Goal: Transaction & Acquisition: Obtain resource

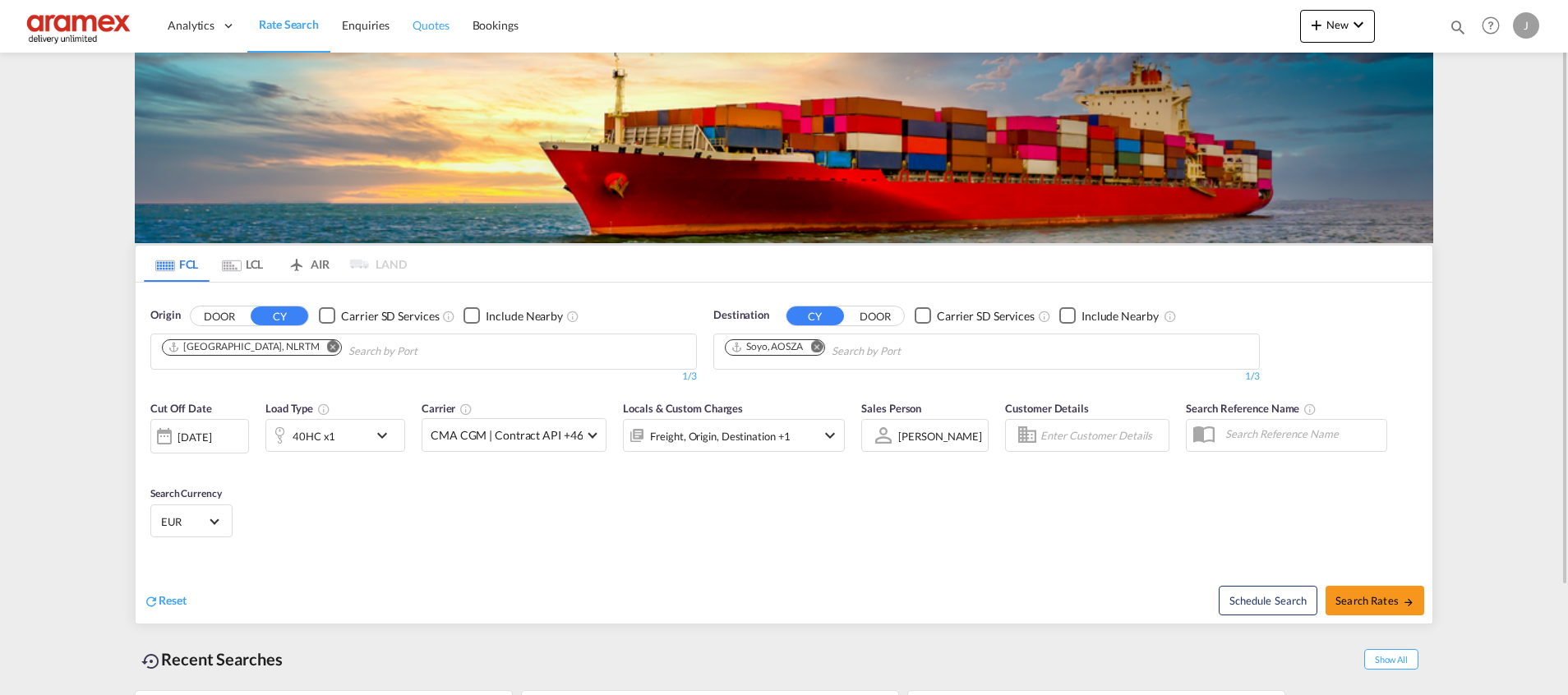
click at [436, 34] on link "Quotes" at bounding box center [430, 26] width 59 height 53
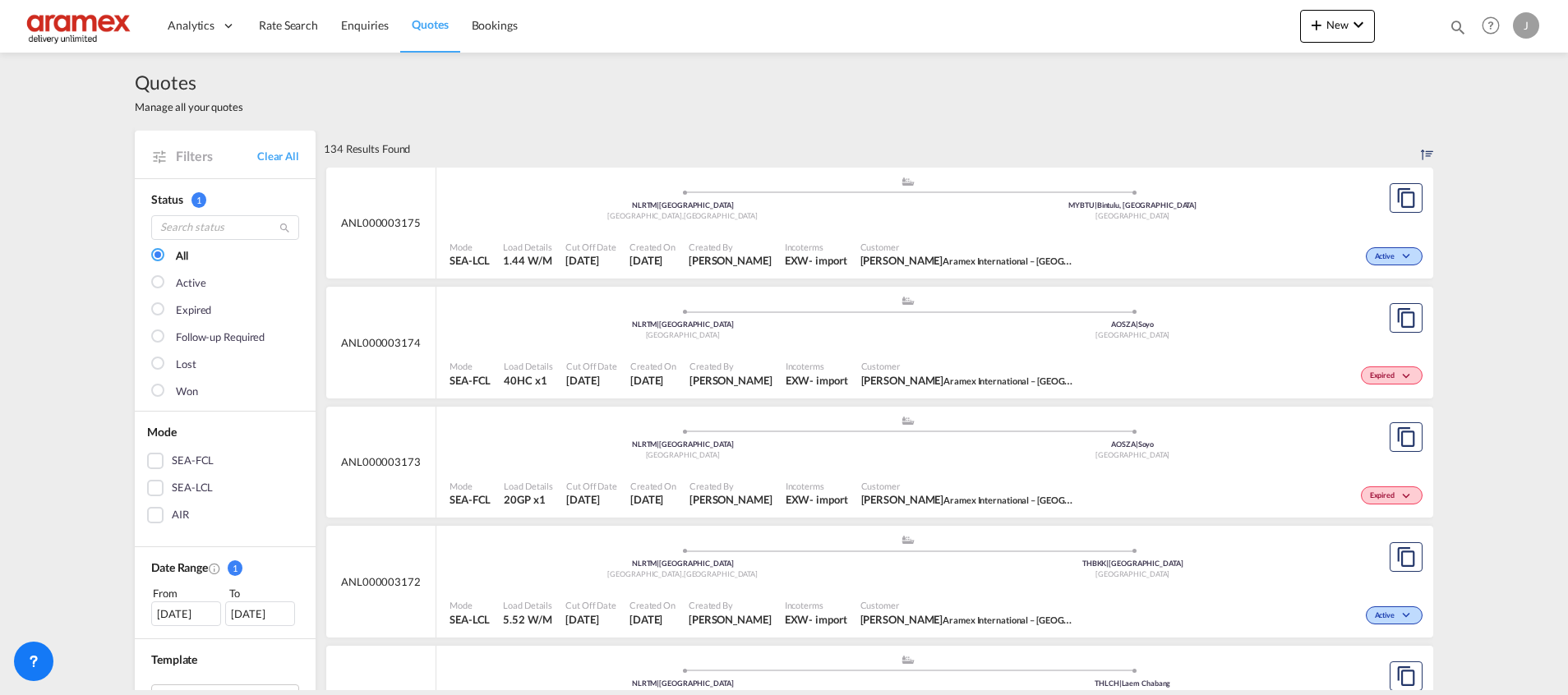
click at [147, 461] on div "SEA-FCL" at bounding box center [155, 461] width 17 height 17
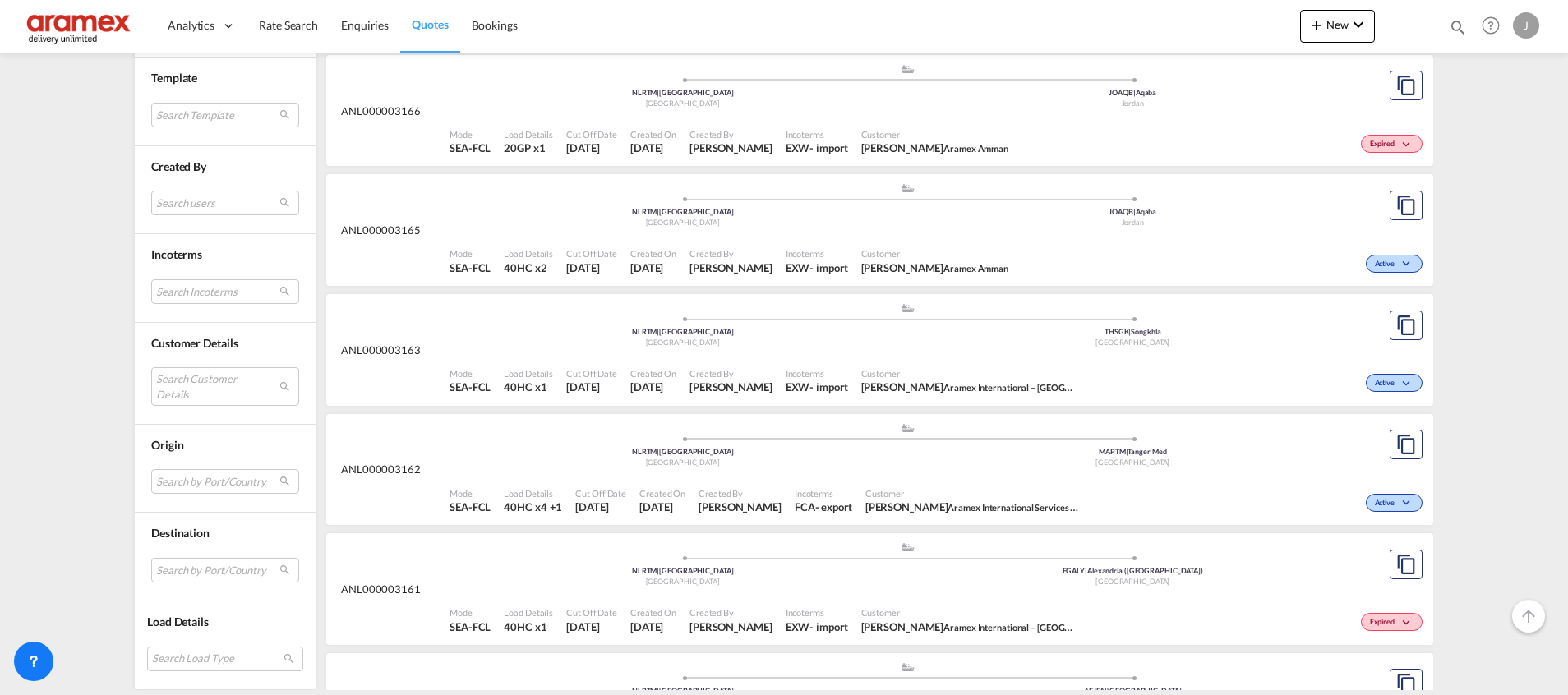
scroll to position [616, 0]
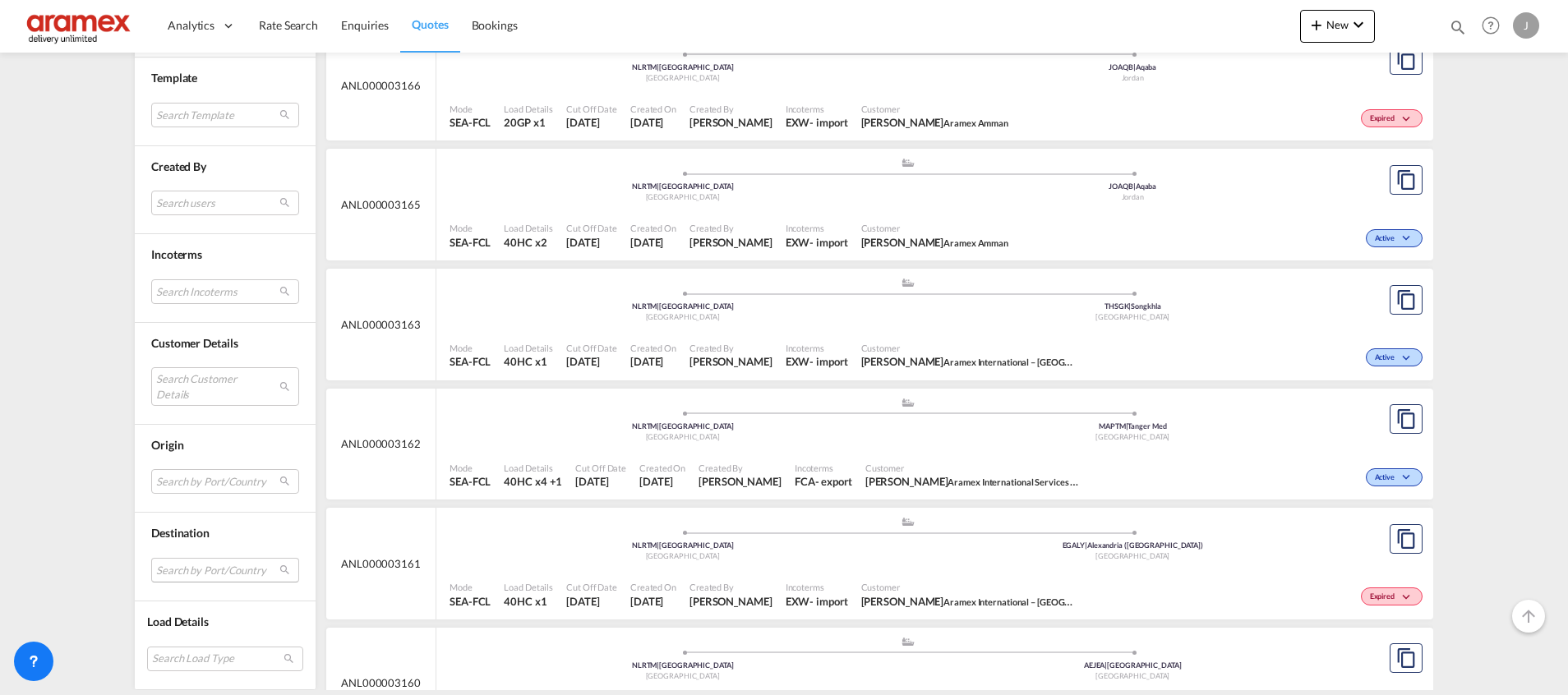
click at [192, 571] on md-select "Search by Port/Country JPNIC nichinan [GEOGRAPHIC_DATA] AEAMF mussafah [GEOGRAP…" at bounding box center [225, 571] width 148 height 25
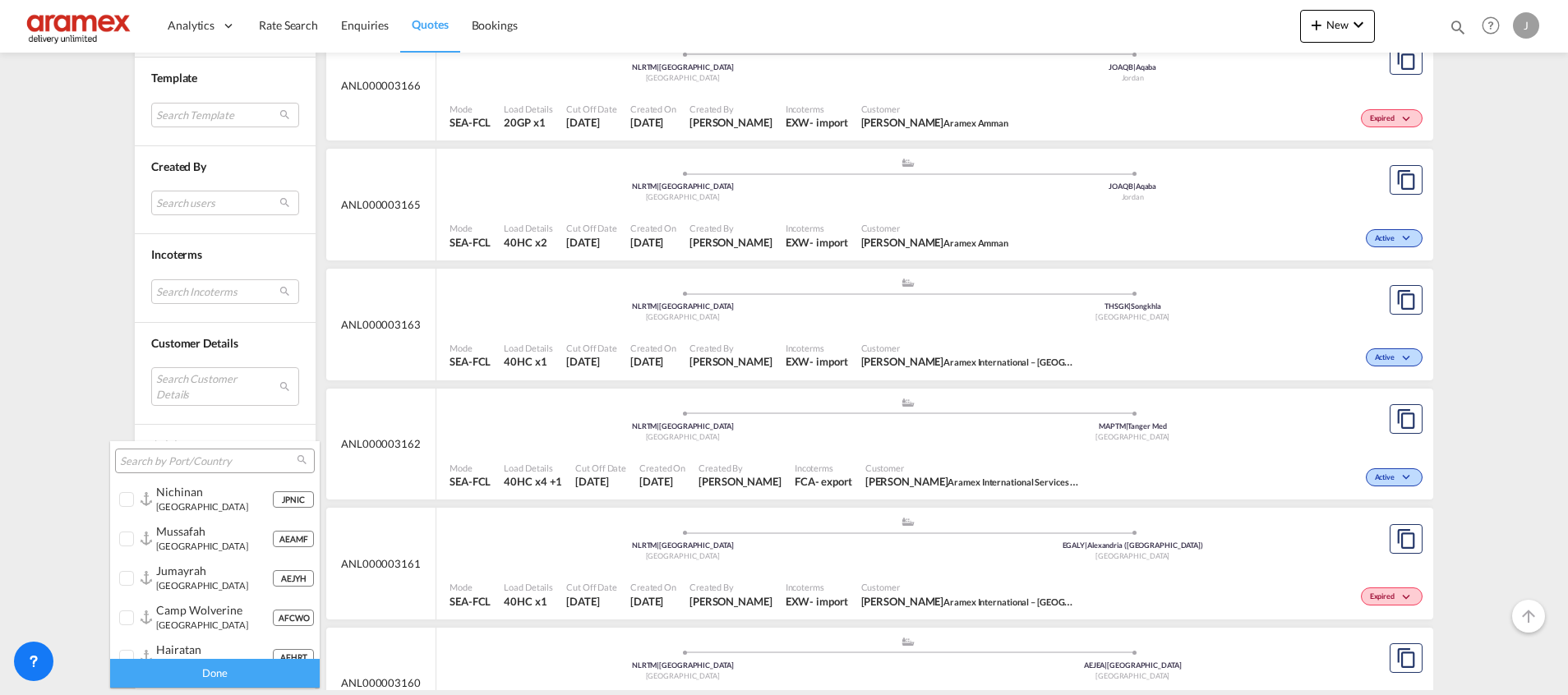
click at [181, 462] on input "search" at bounding box center [208, 462] width 176 height 15
paste input "Leam"
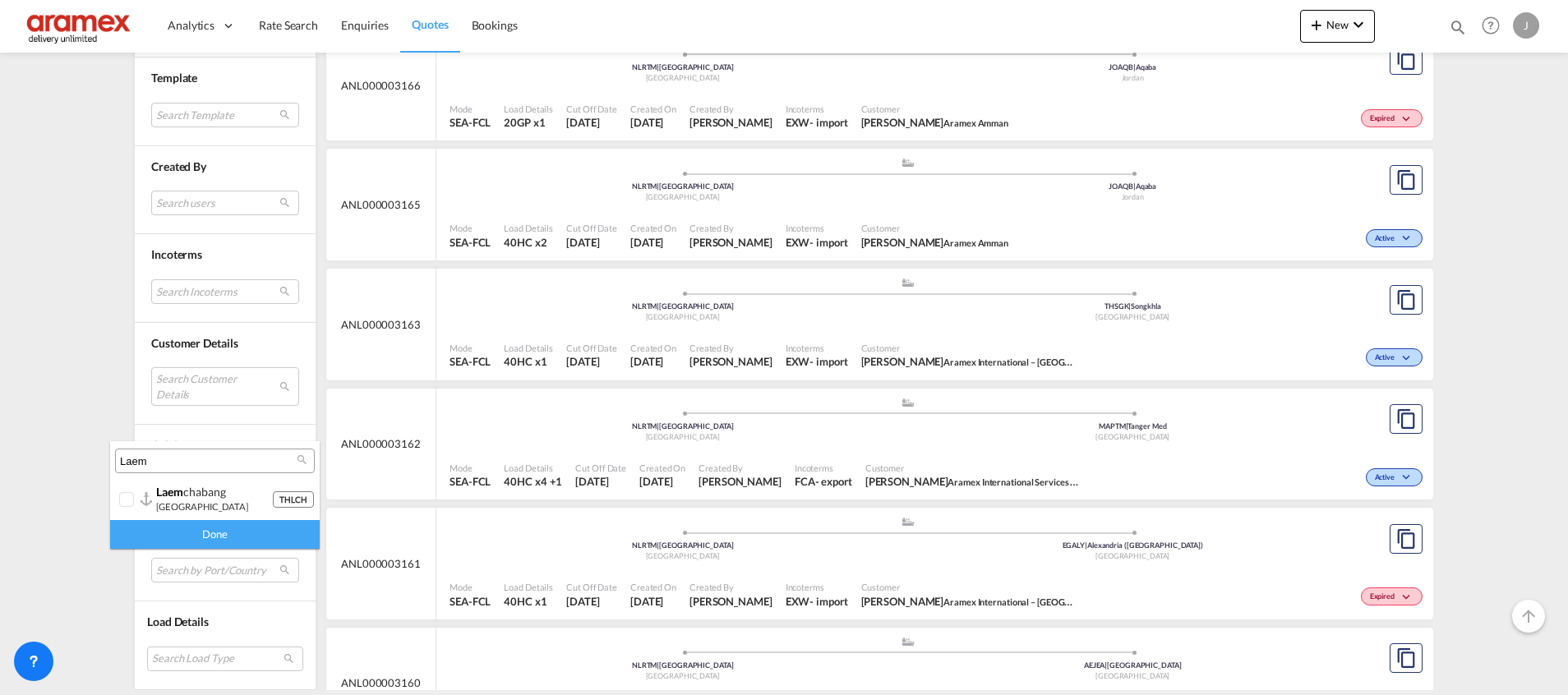
type input "Laem"
click at [191, 498] on div "laem chabang" at bounding box center [214, 491] width 116 height 14
click at [219, 535] on div "Done" at bounding box center [215, 535] width 210 height 28
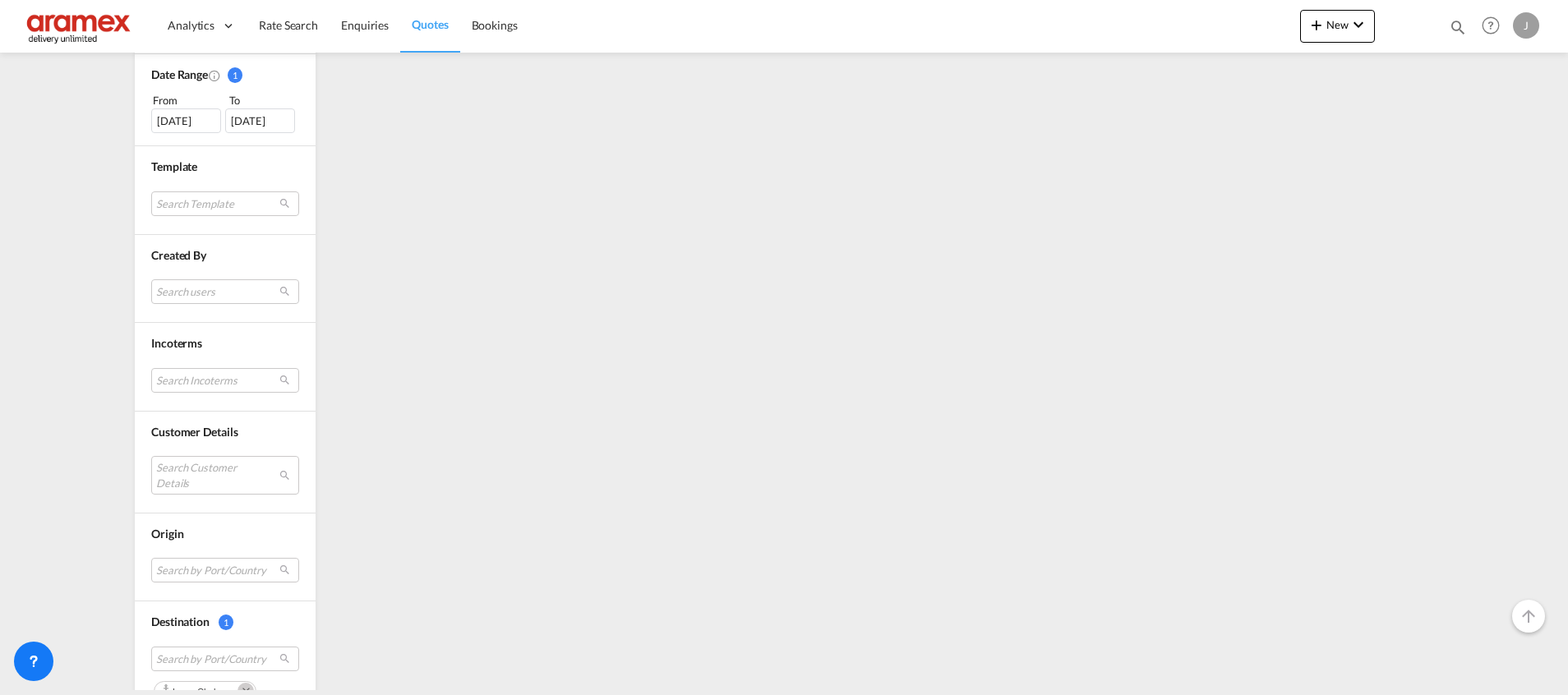
scroll to position [606, 0]
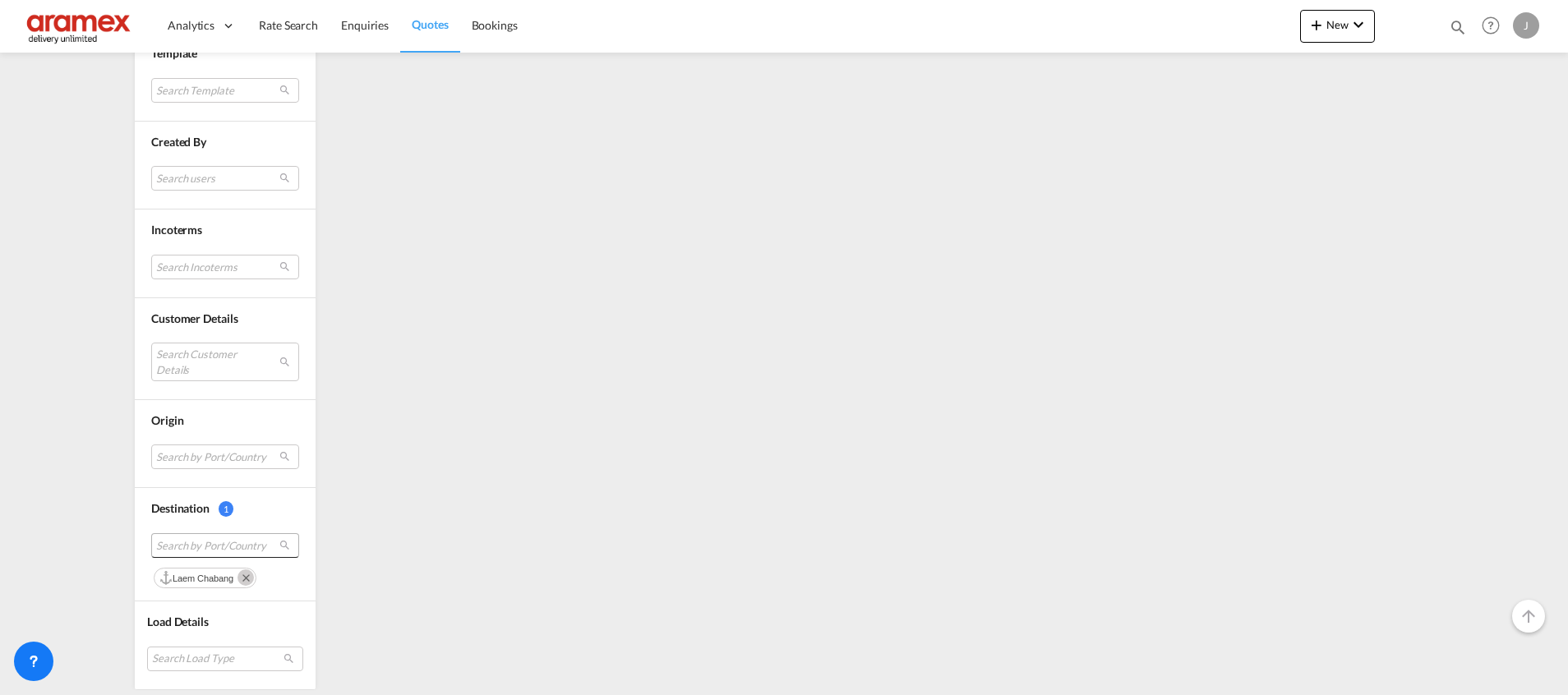
click at [203, 549] on span "Search by Port/Country" at bounding box center [212, 545] width 112 height 15
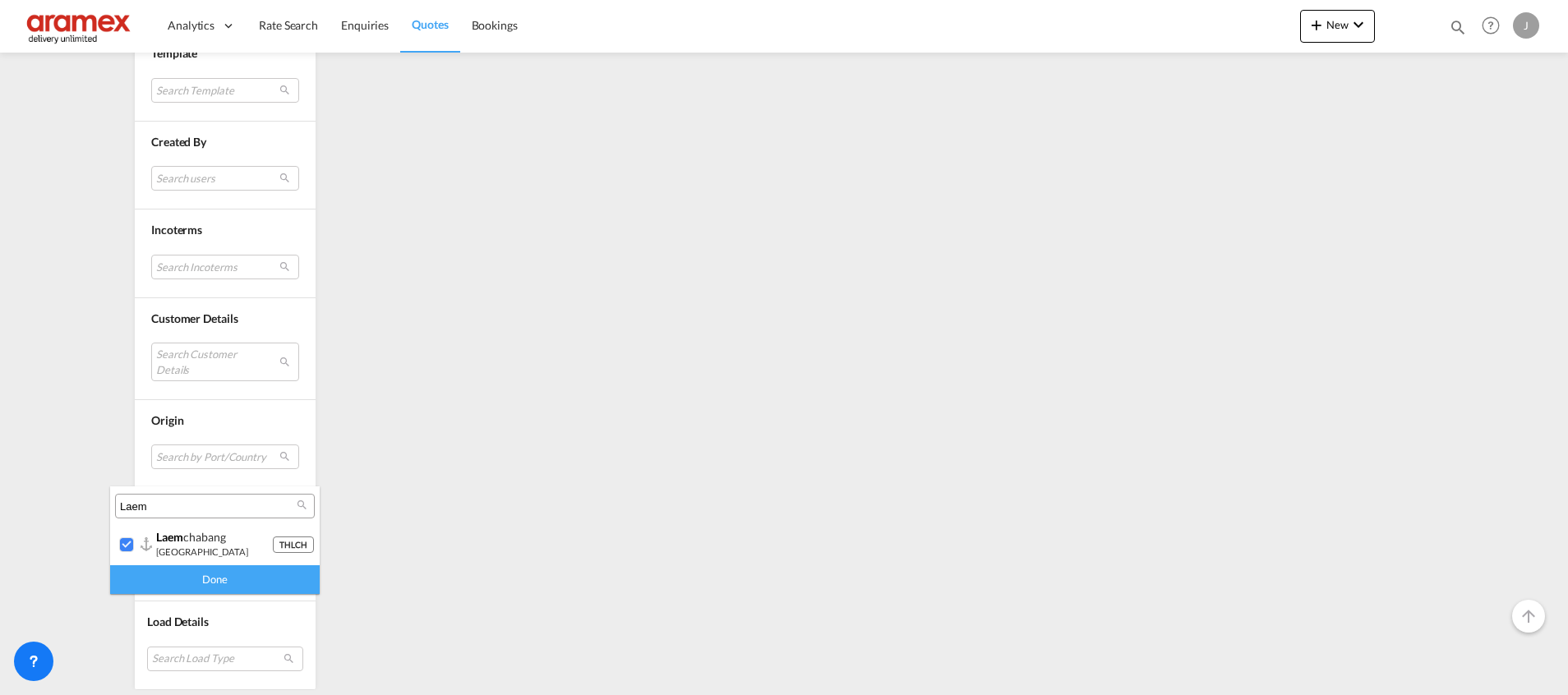
click at [189, 500] on input "Laem" at bounding box center [208, 507] width 176 height 15
paste input "Songkhla"
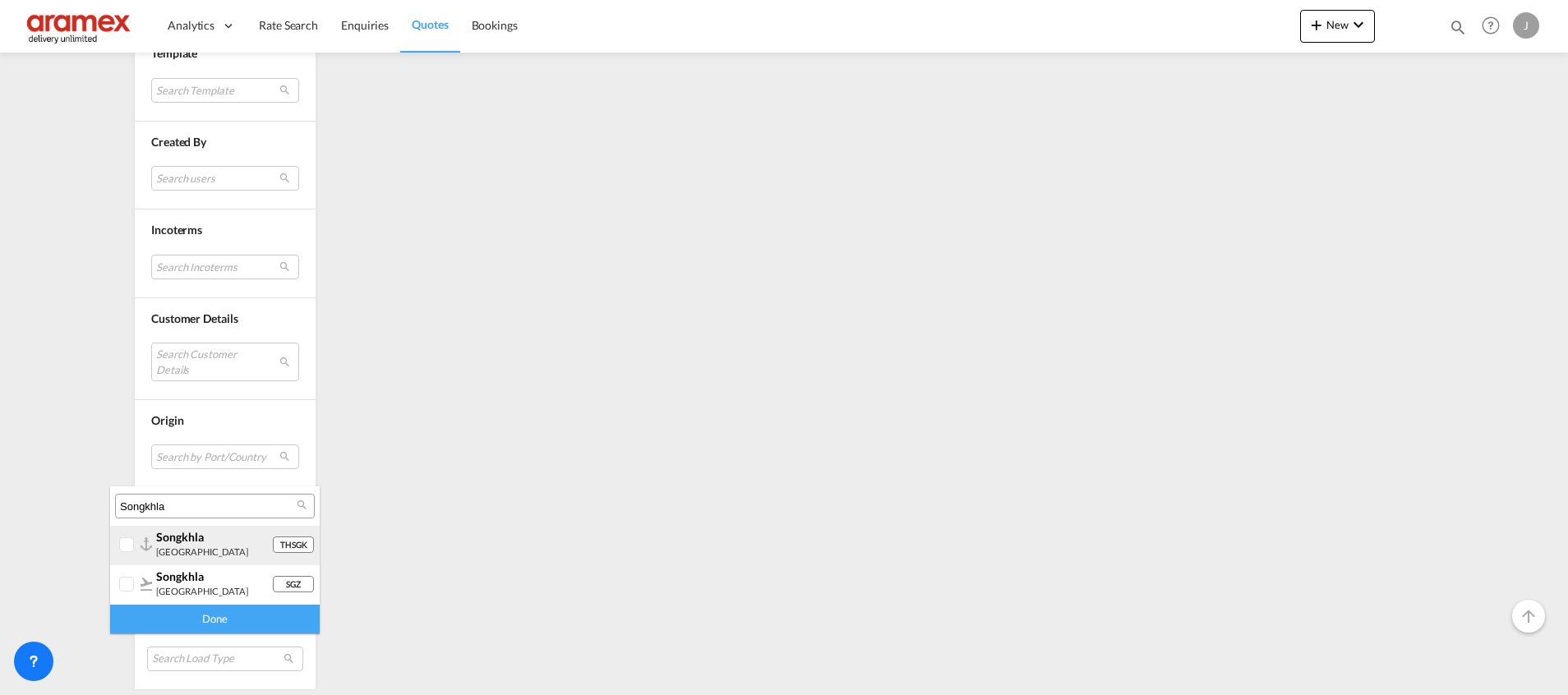
type input "Songkhla"
click at [125, 546] on div at bounding box center [128, 545] width 17 height 17
click at [180, 621] on div "Done" at bounding box center [215, 619] width 210 height 28
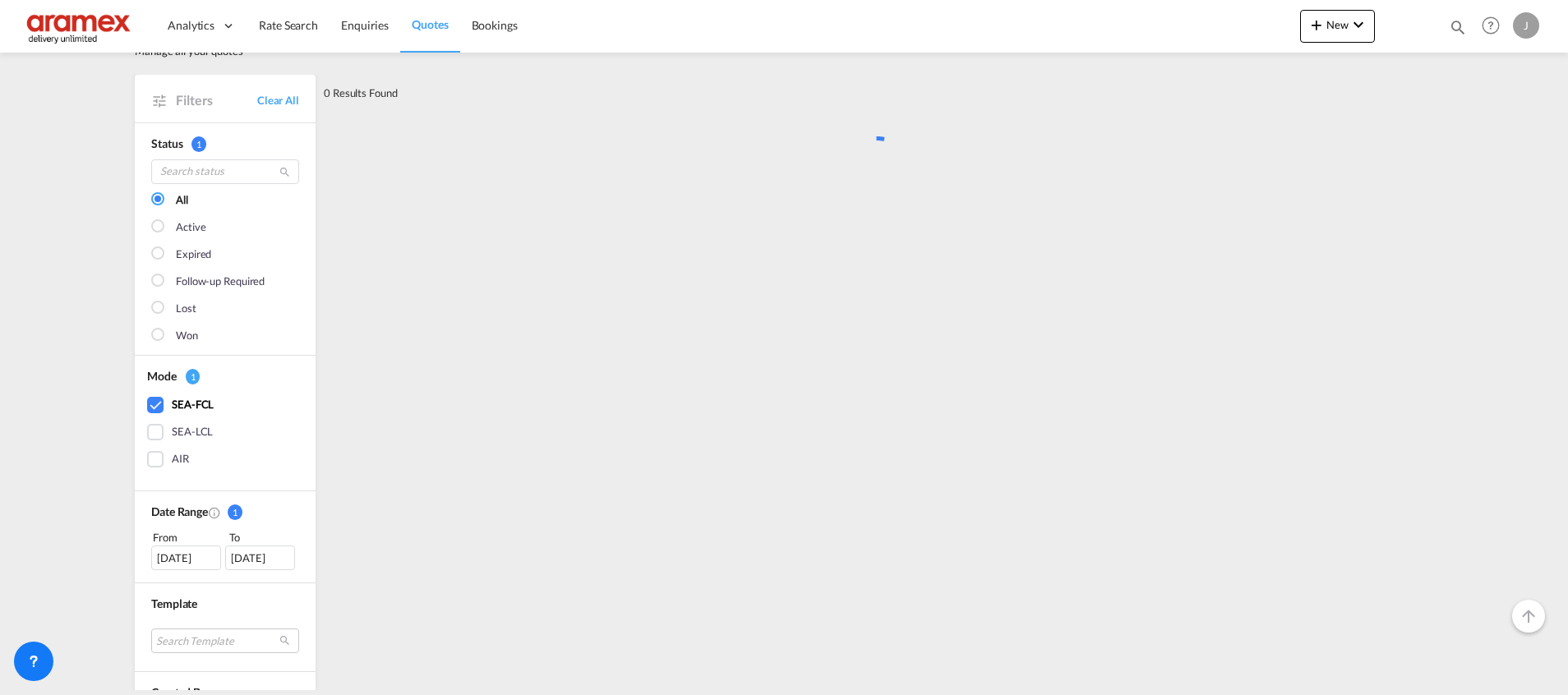
scroll to position [0, 0]
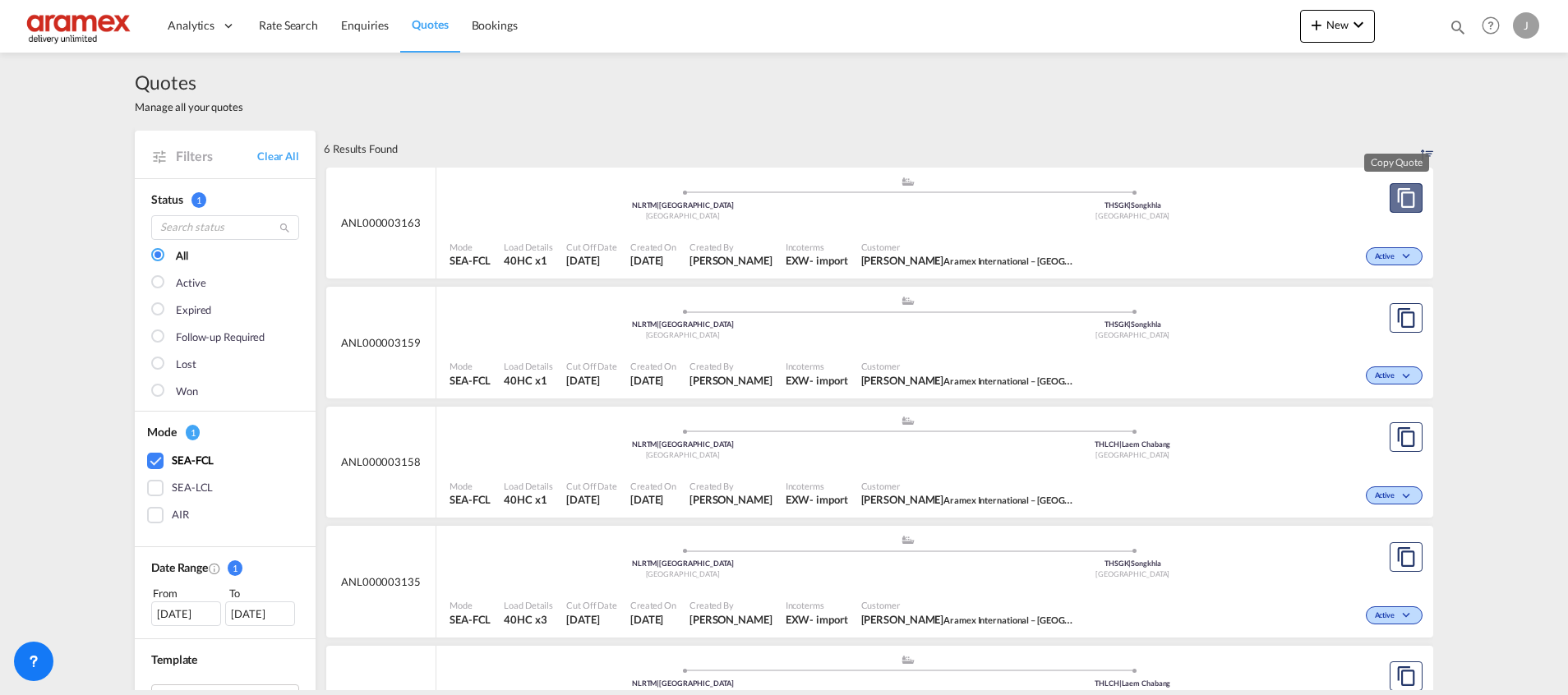
click at [1396, 203] on md-icon "assets/icons/custom/copyQuote.svg" at bounding box center [1406, 198] width 20 height 20
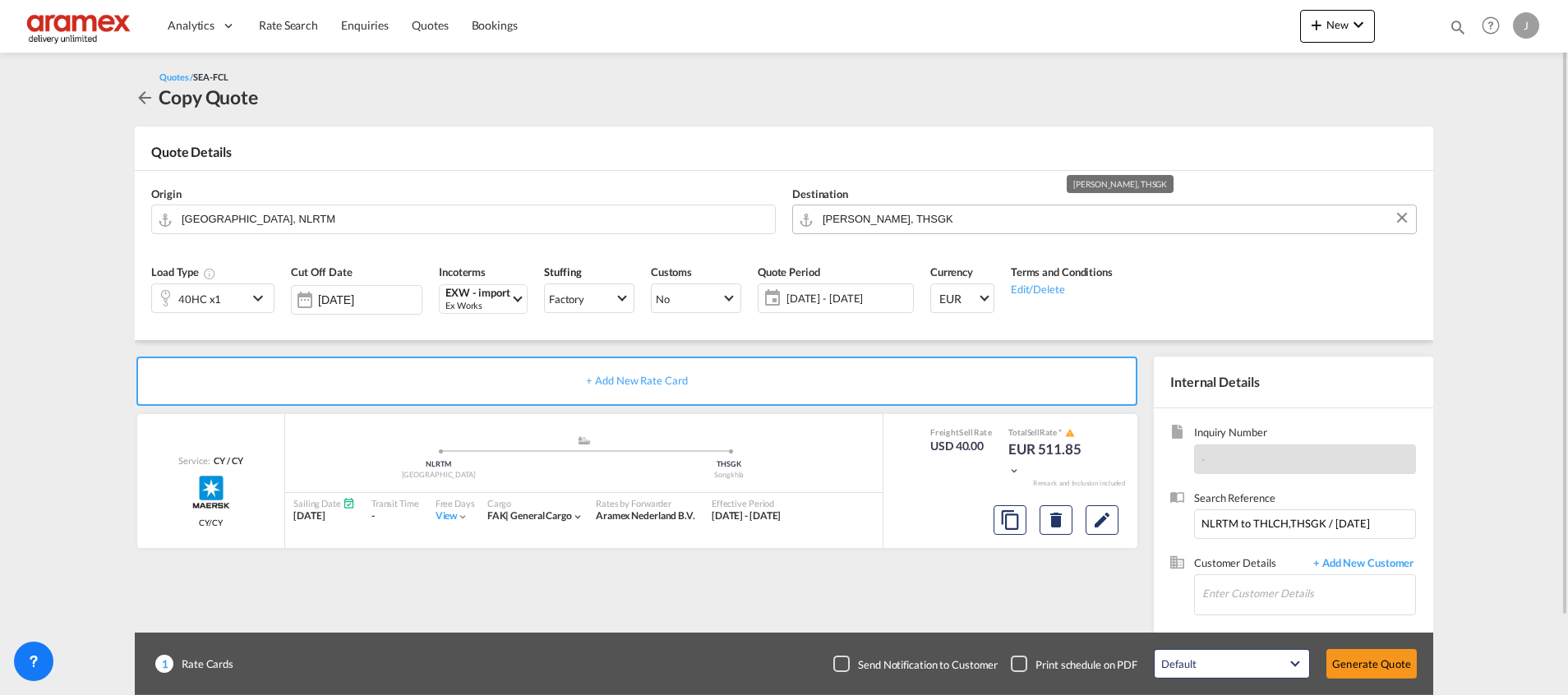
click at [839, 221] on input "[PERSON_NAME], THSGK" at bounding box center [1115, 219] width 585 height 28
click at [1109, 525] on md-icon "Edit" at bounding box center [1102, 520] width 20 height 20
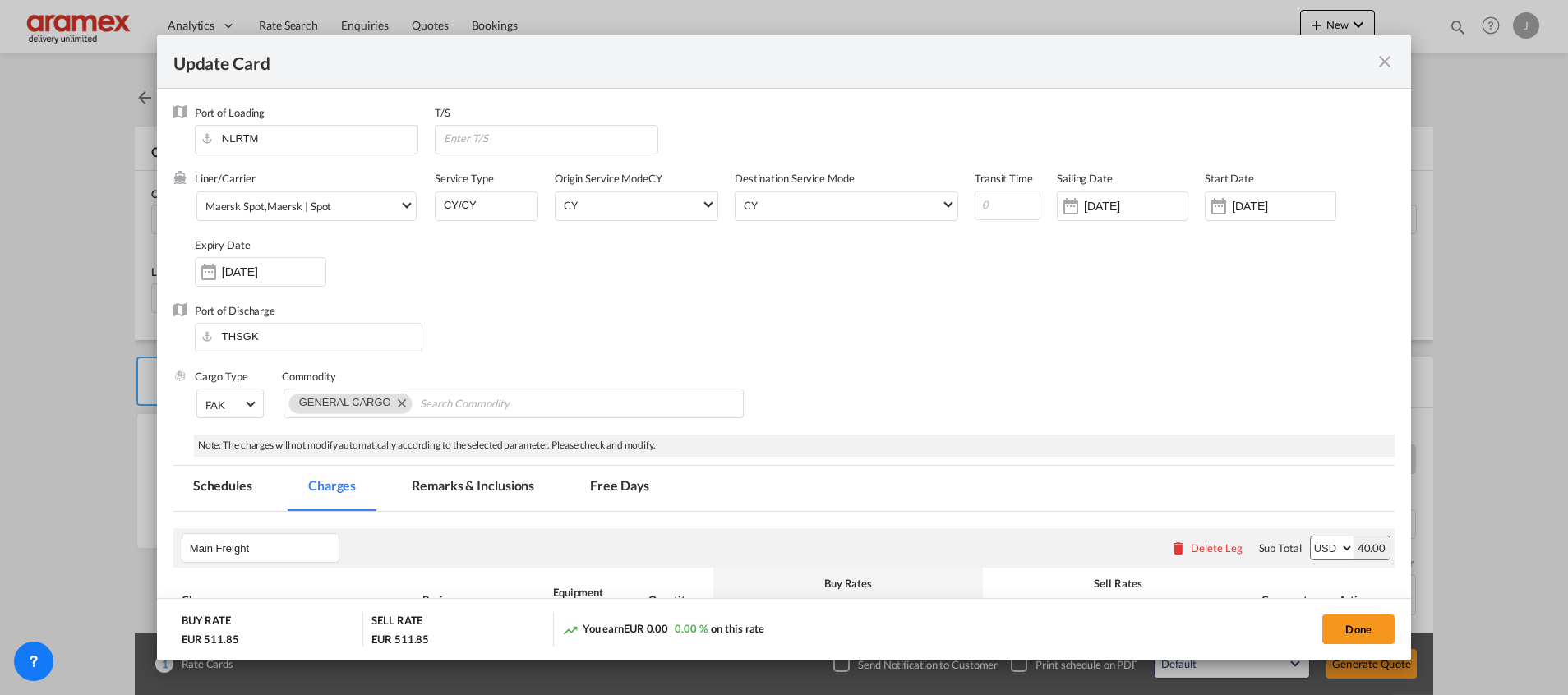
select select "per equipment"
select select "per shipment"
select select "per equipment"
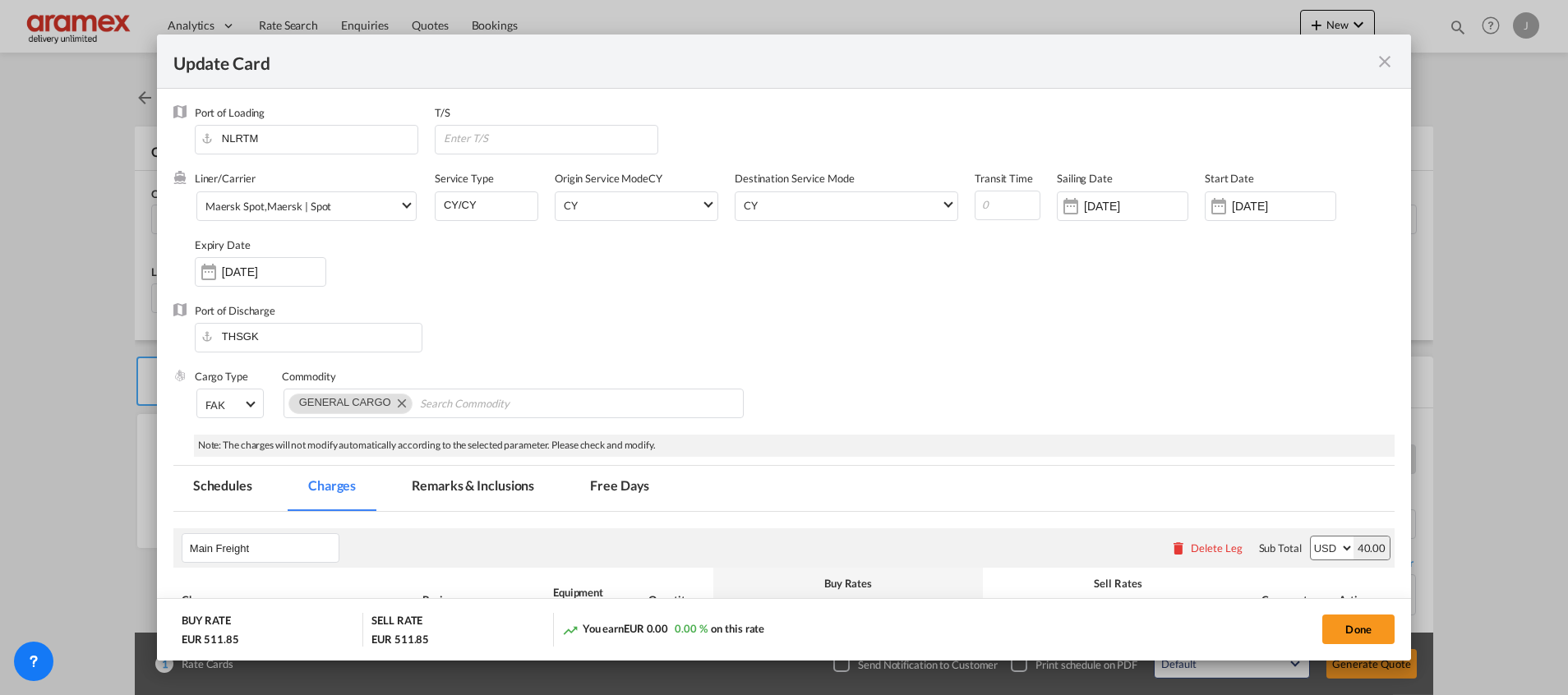
select select "per equipment"
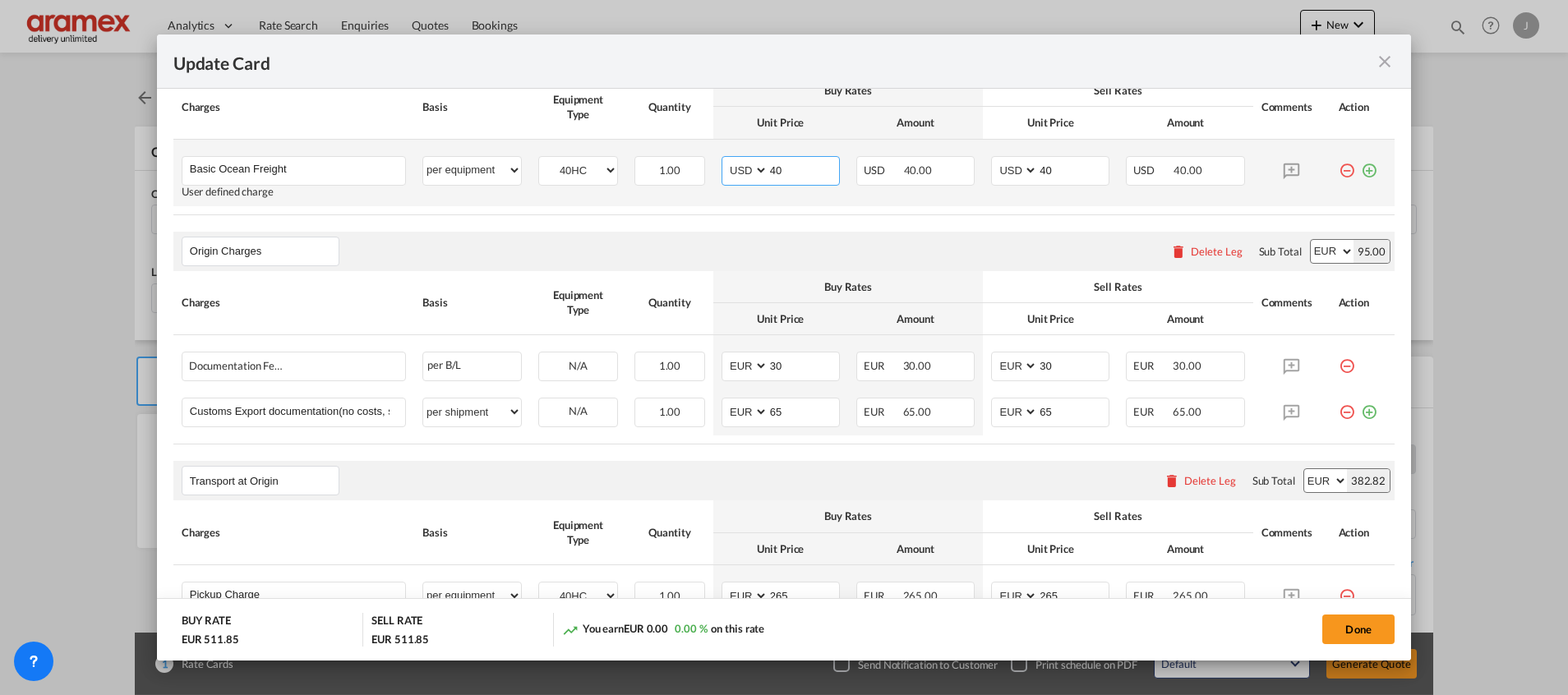
drag, startPoint x: 794, startPoint y: 175, endPoint x: 728, endPoint y: 173, distance: 66.0
click at [730, 173] on md-input-container "AED AFN ALL AMD ANG AOA ARS AUD AWG AZN BAM BBD BDT BGN BHD BIF BMD BND [PERSON…" at bounding box center [781, 170] width 119 height 29
paste input "25"
type input "25"
drag, startPoint x: 1055, startPoint y: 164, endPoint x: 1003, endPoint y: 164, distance: 52.0
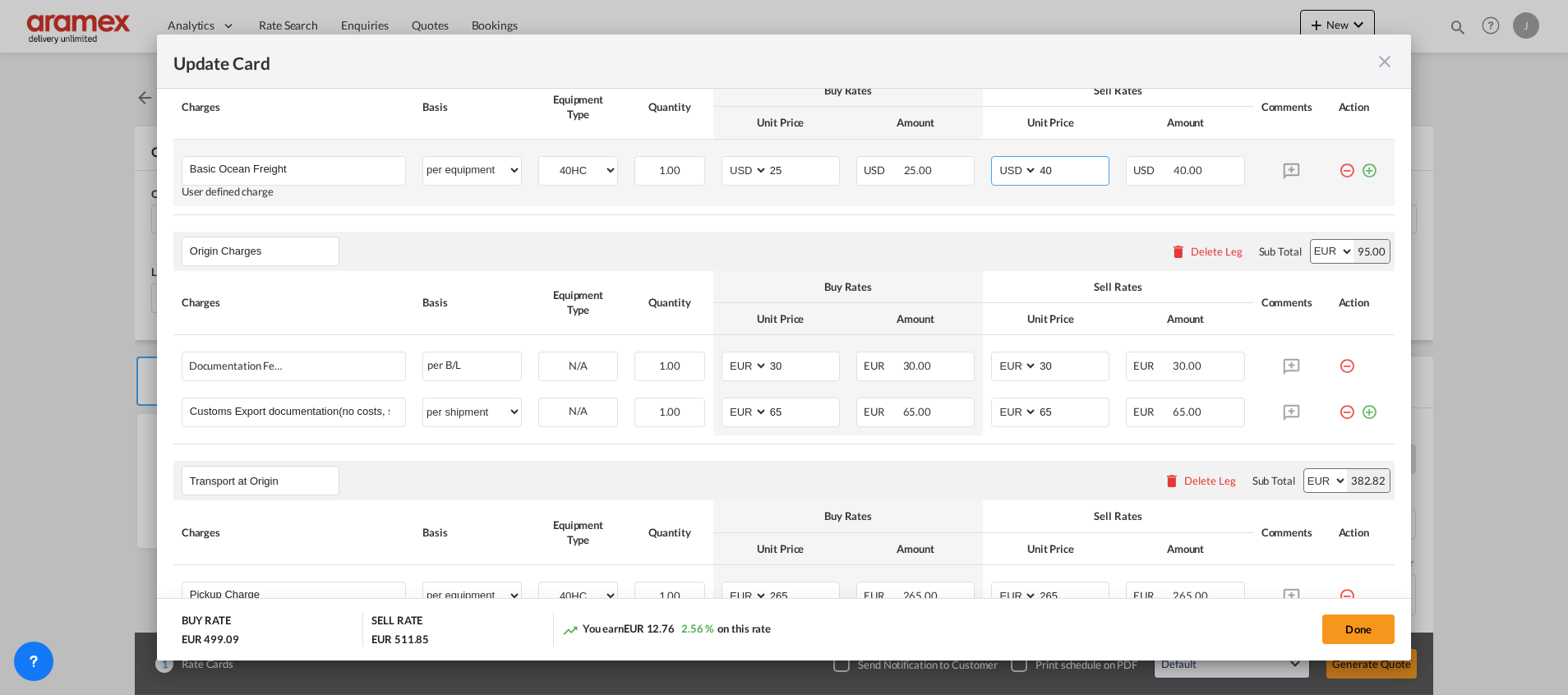
click at [1004, 164] on md-input-container "AED AFN ALL AMD ANG AOA ARS AUD AWG AZN BAM BBD BDT BGN BHD BIF BMD BND [PERSON…" at bounding box center [1050, 170] width 119 height 29
paste input "25"
type input "25"
click at [852, 245] on div "Origin Charges Please enter leg name Leg Name Already Exists Delete Leg Sub Tot…" at bounding box center [784, 251] width 1221 height 39
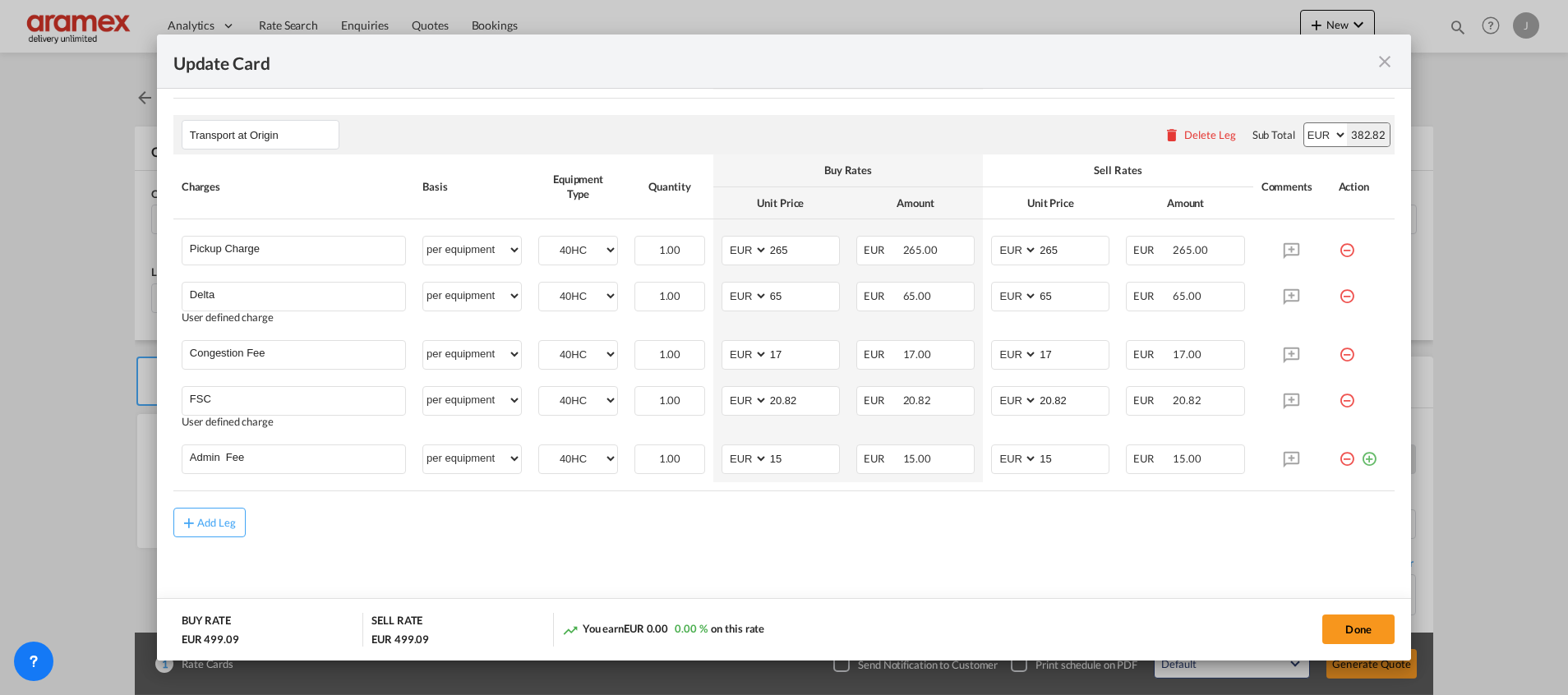
scroll to position [840, 0]
click at [1362, 624] on button "Done" at bounding box center [1358, 629] width 73 height 29
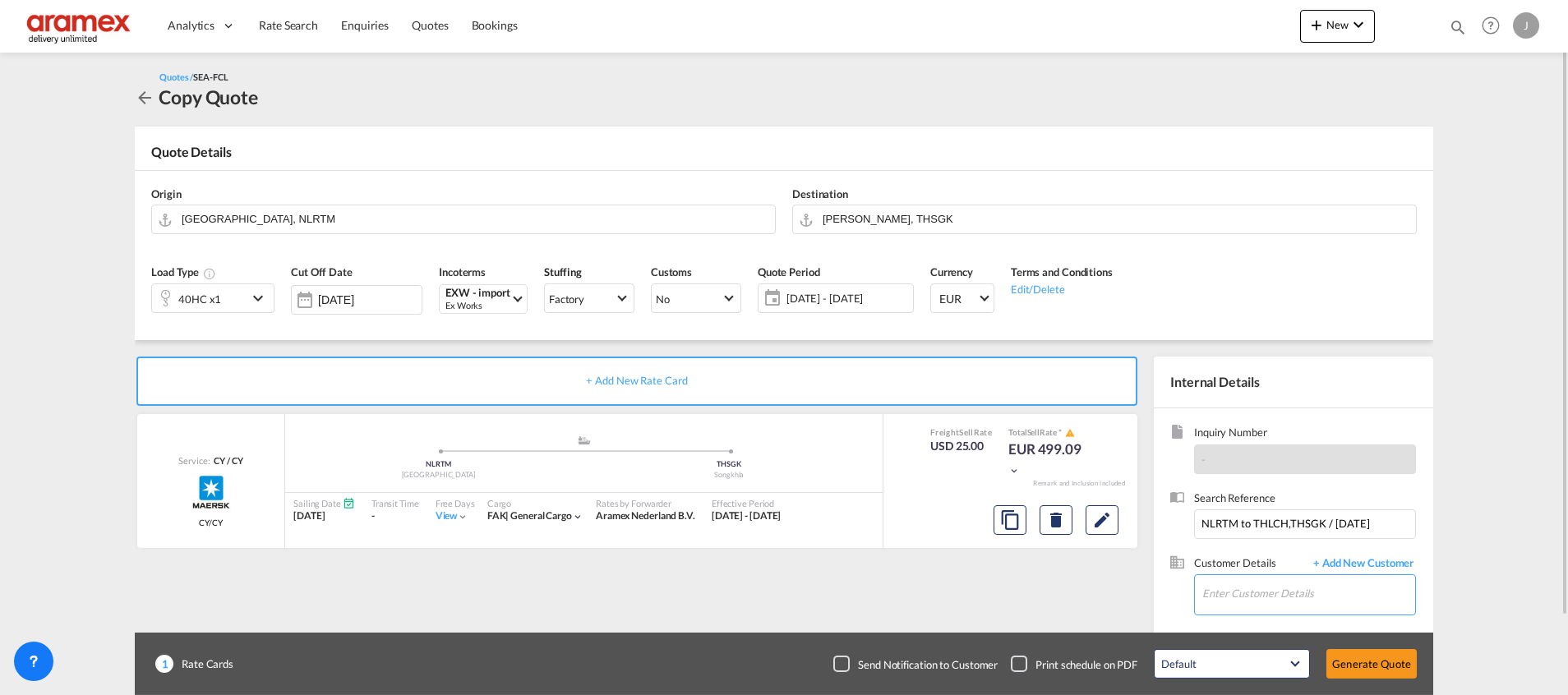
click at [1228, 599] on input "Enter Customer Details" at bounding box center [1308, 594] width 213 height 37
click at [1248, 551] on div "[PERSON_NAME] [PERSON_NAME][EMAIL_ADDRESS][DOMAIN_NAME] | Aramex International …" at bounding box center [1308, 552] width 214 height 44
type input "Aramex International – [GEOGRAPHIC_DATA], [GEOGRAPHIC_DATA], [PERSON_NAME], [EM…"
click at [1395, 664] on button "Generate Quote" at bounding box center [1372, 663] width 90 height 29
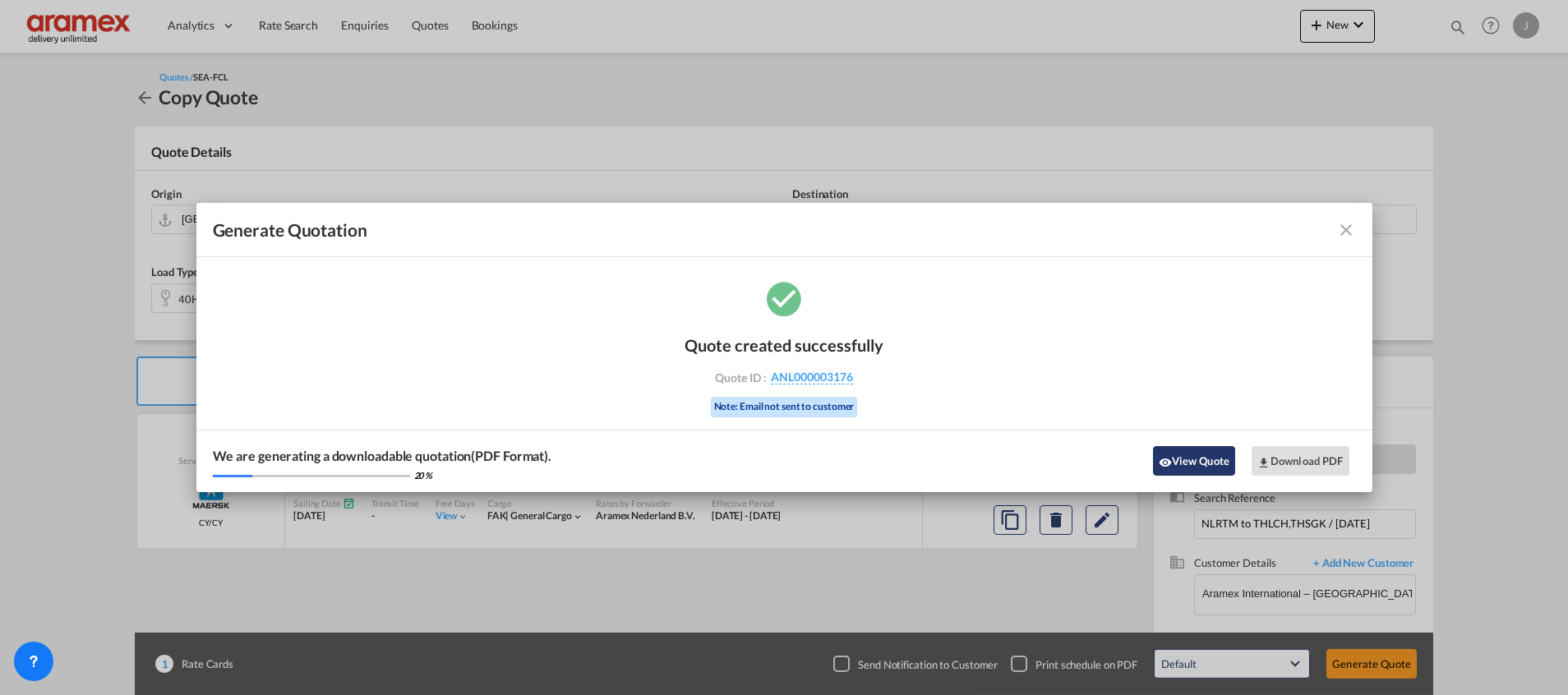
click at [1210, 450] on button "View Quote" at bounding box center [1194, 460] width 82 height 29
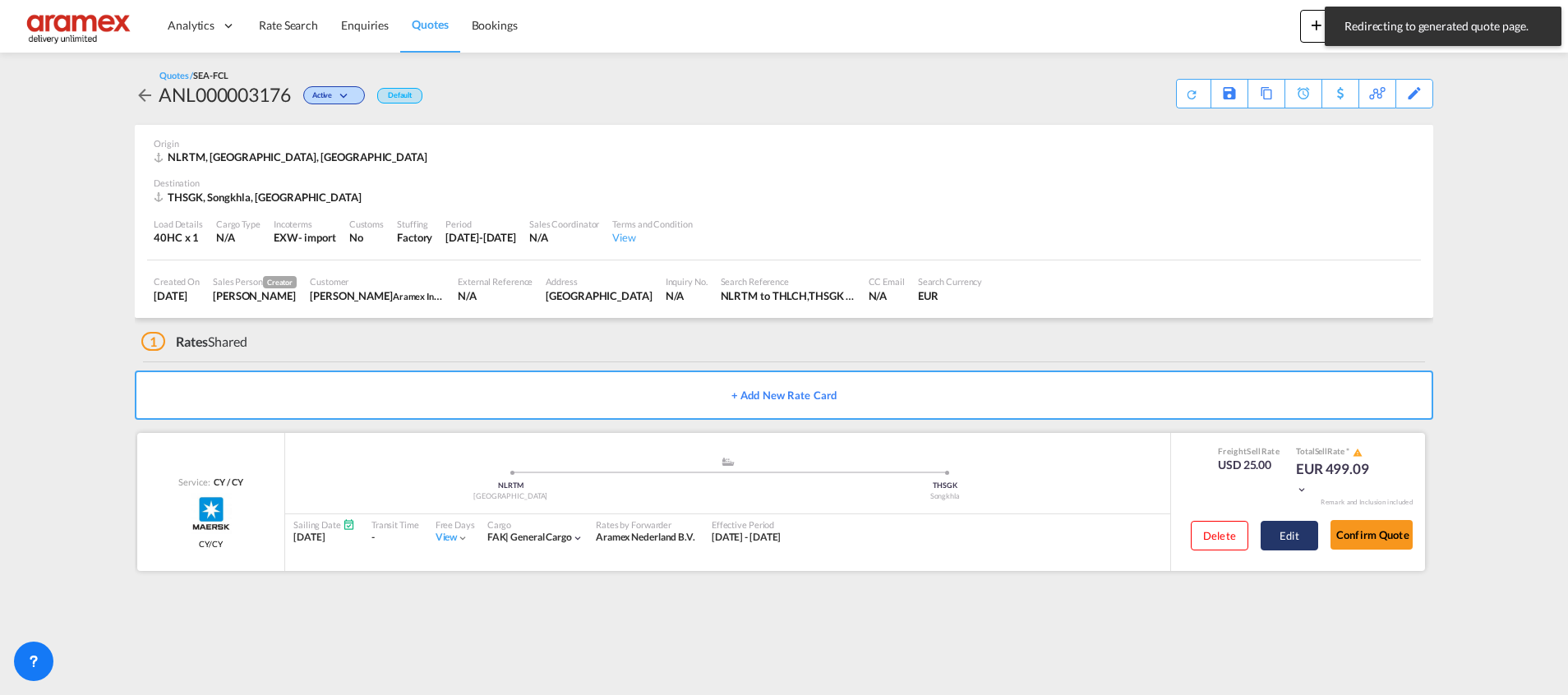
click at [1289, 523] on button "Edit" at bounding box center [1289, 535] width 58 height 29
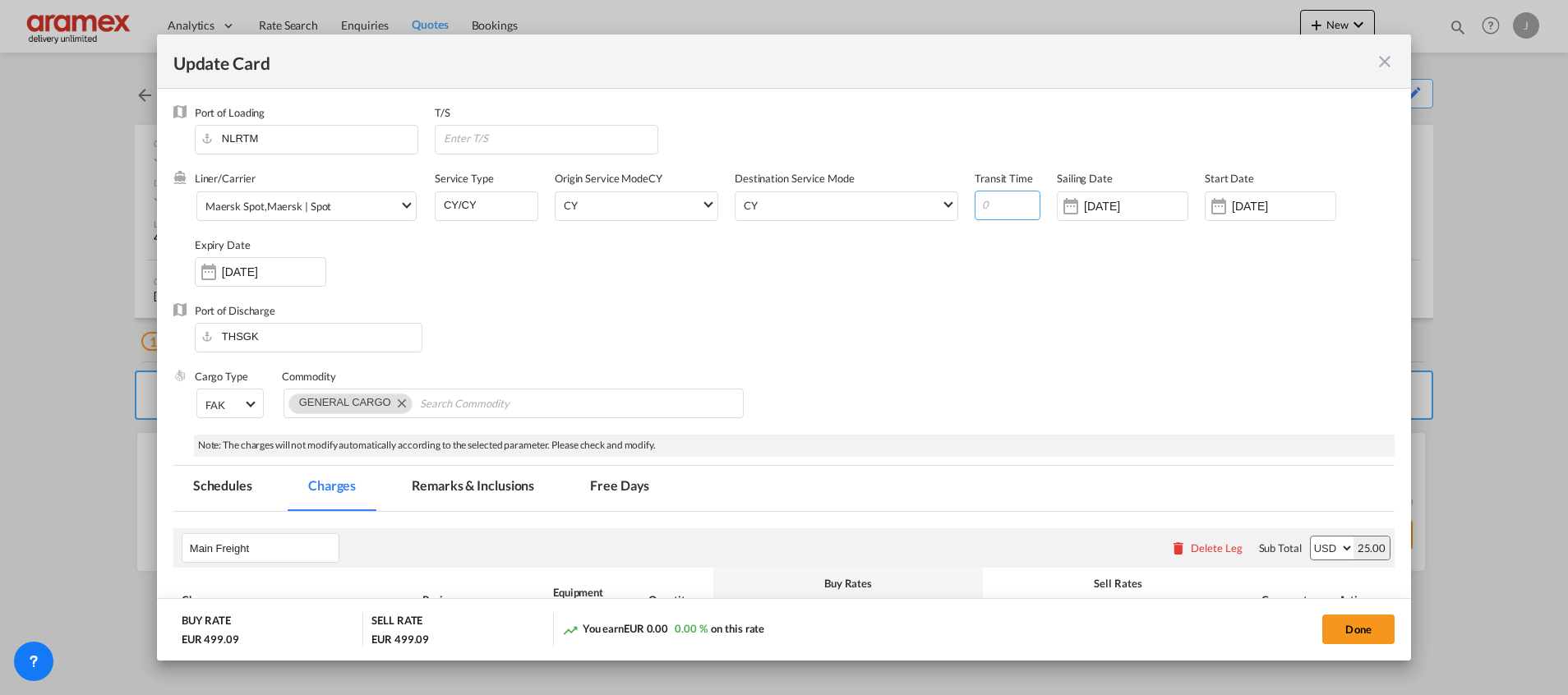
click at [981, 209] on input "Update Card Port ..." at bounding box center [1007, 205] width 66 height 29
type input "38"
click at [986, 330] on div "Port of Discharge THSGK" at bounding box center [784, 336] width 1221 height 66
click at [1080, 195] on div "[DATE]" at bounding box center [1122, 205] width 131 height 29
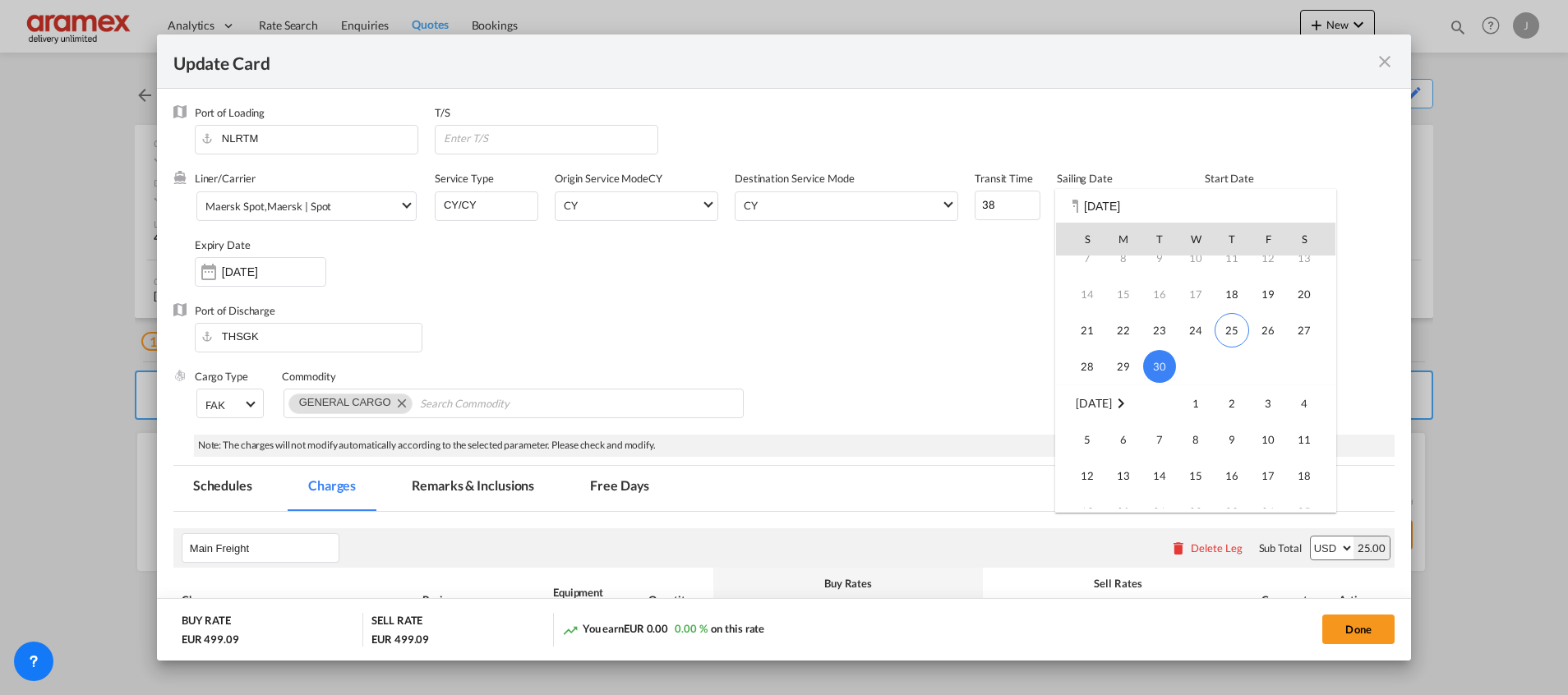
scroll to position [124, 0]
click at [1133, 408] on span "6" at bounding box center [1123, 404] width 33 height 33
type input "[DATE]"
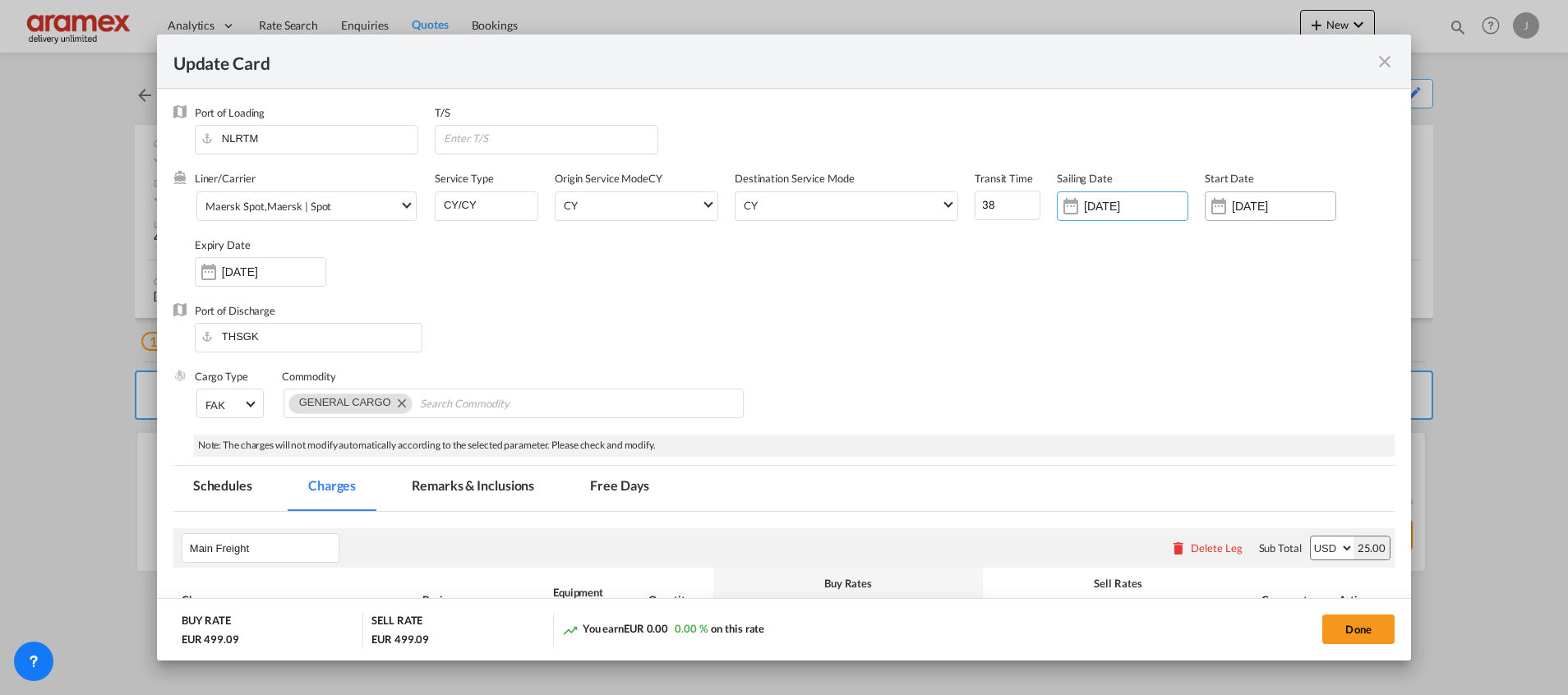
click at [1256, 205] on input "[DATE]" at bounding box center [1283, 206] width 104 height 13
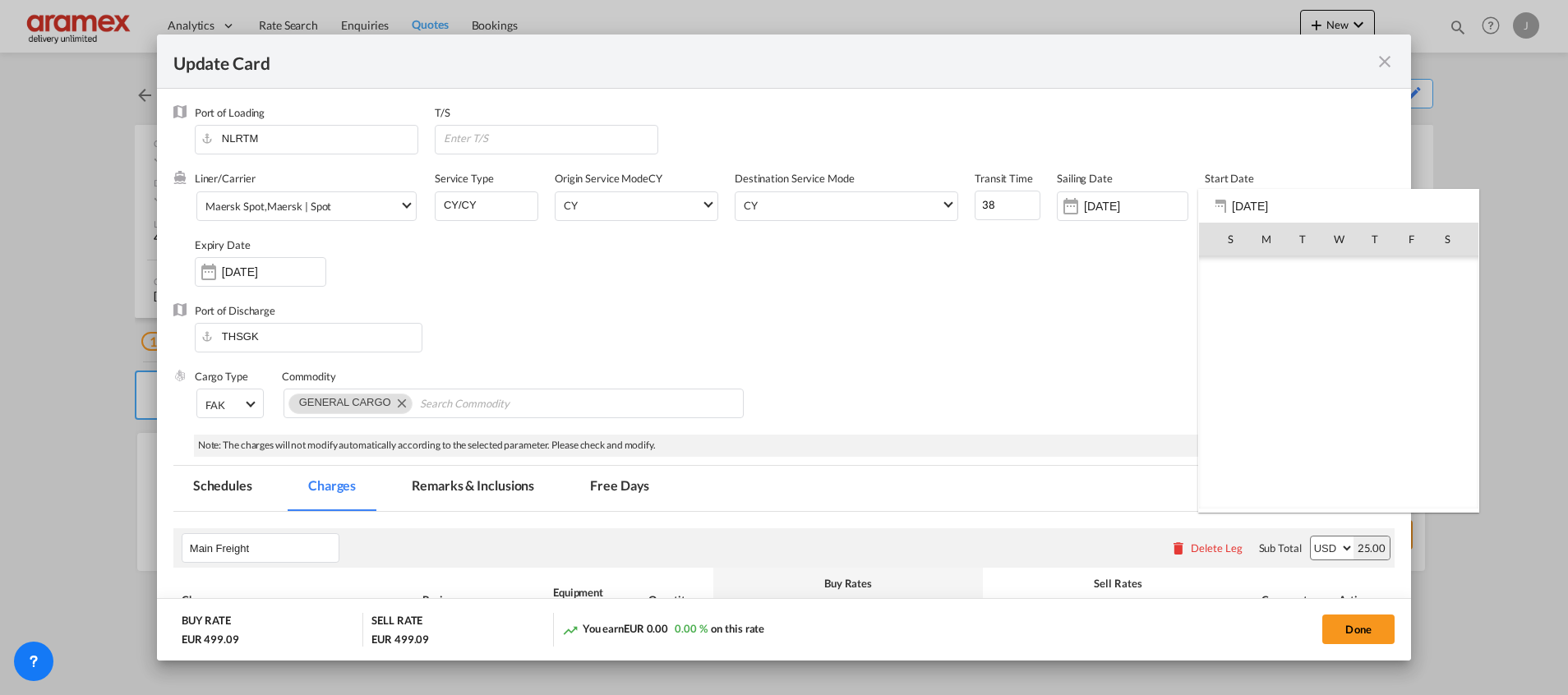
scroll to position [380593, 0]
click at [1375, 422] on span "25" at bounding box center [1374, 419] width 34 height 34
type input "[DATE]"
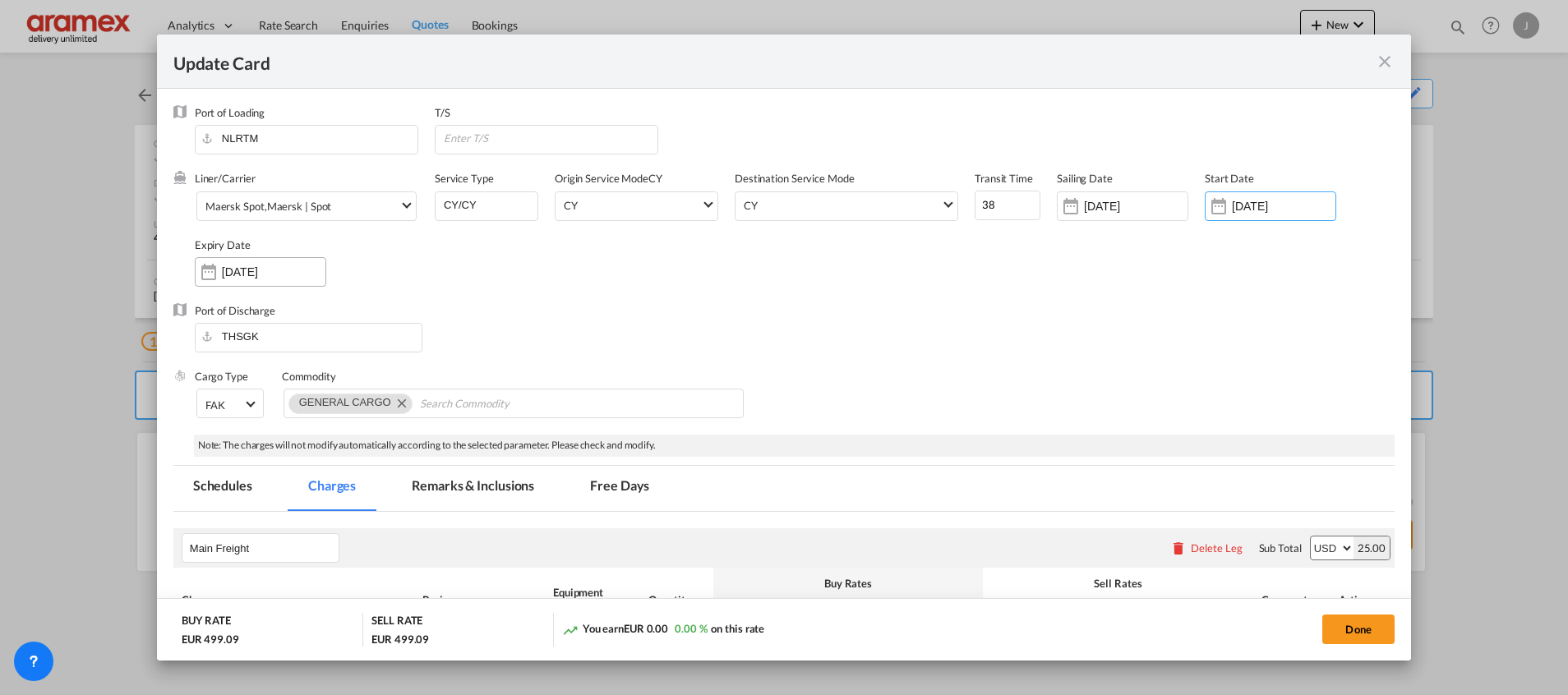
click at [228, 276] on input "[DATE]" at bounding box center [274, 272] width 104 height 13
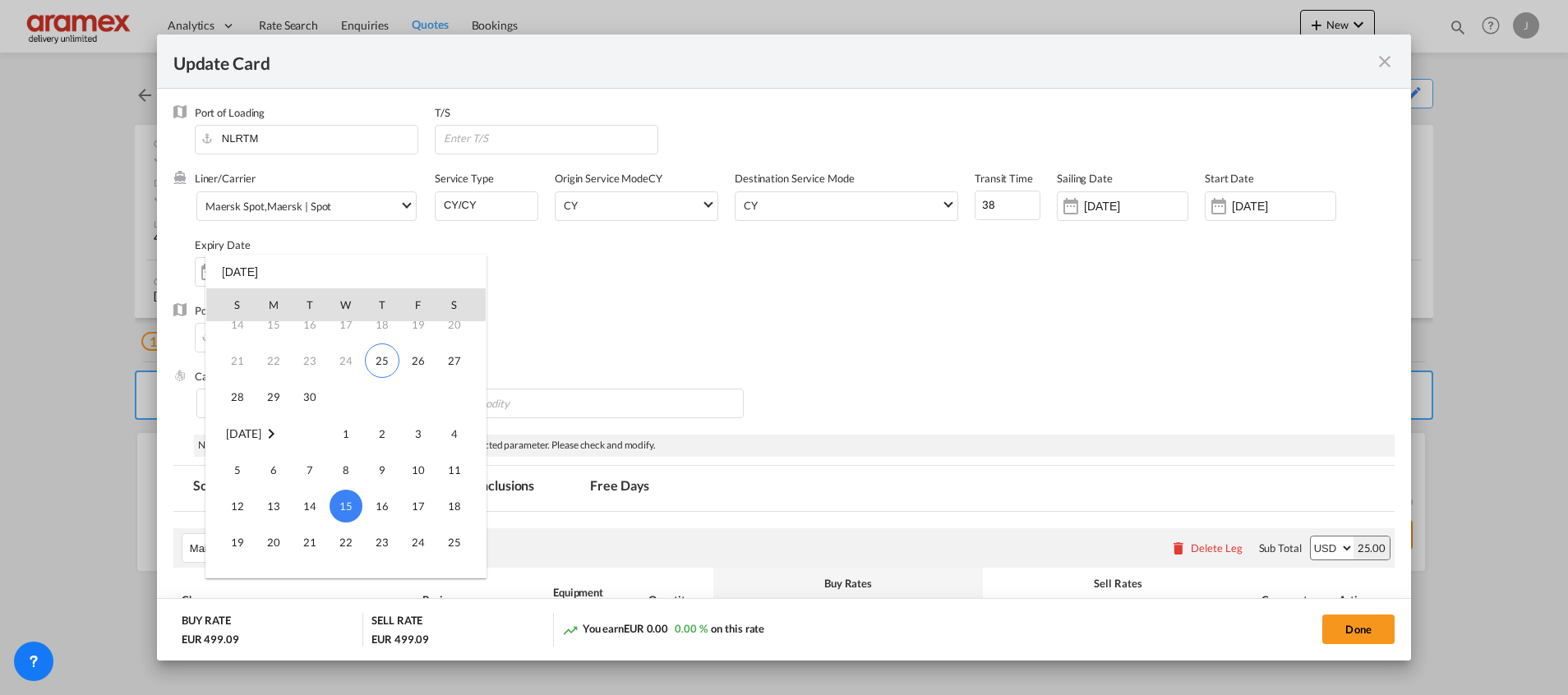
scroll to position [94, 0]
drag, startPoint x: 378, startPoint y: 385, endPoint x: 459, endPoint y: 394, distance: 81.5
click at [378, 384] on span "25" at bounding box center [382, 390] width 34 height 34
type input "[DATE]"
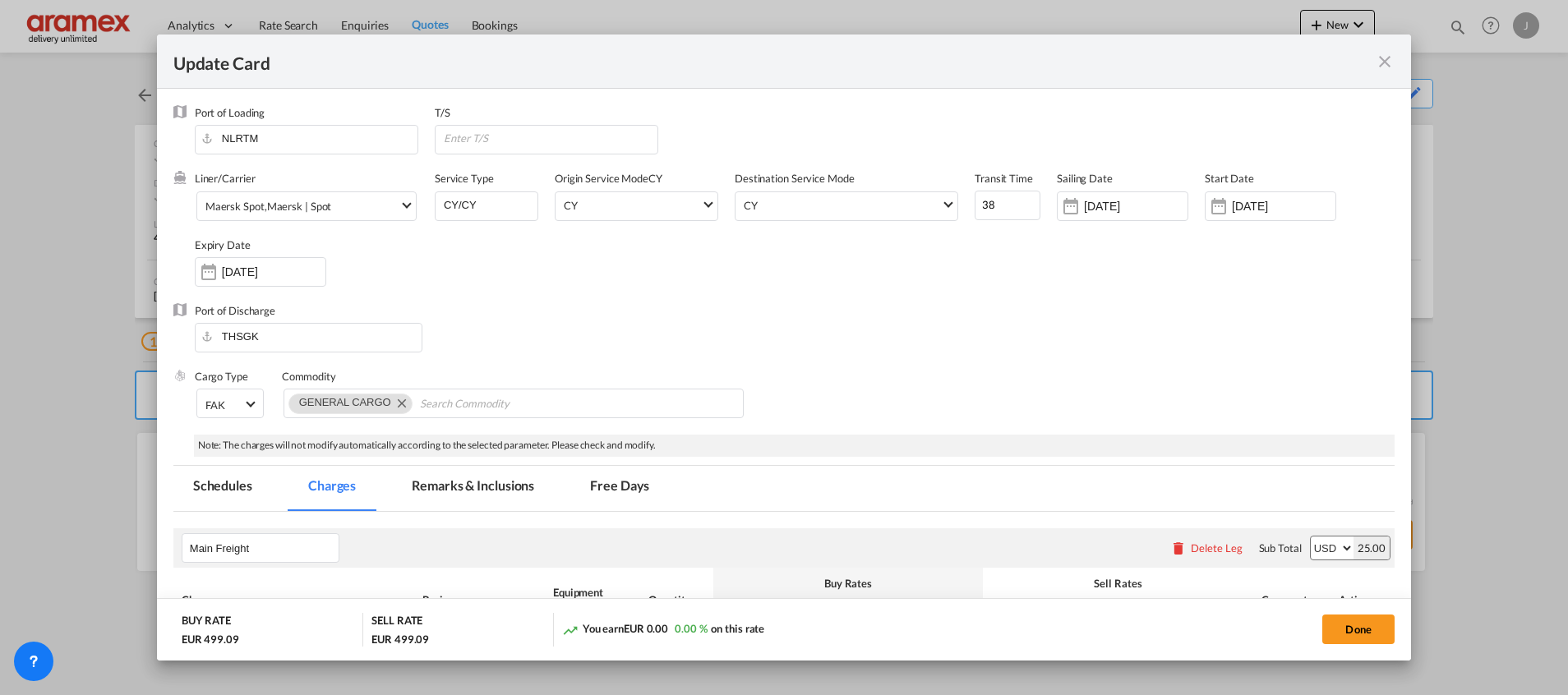
click at [784, 338] on div "Port of Discharge THSGK" at bounding box center [784, 336] width 1221 height 66
click at [1360, 626] on button "Done" at bounding box center [1358, 629] width 73 height 29
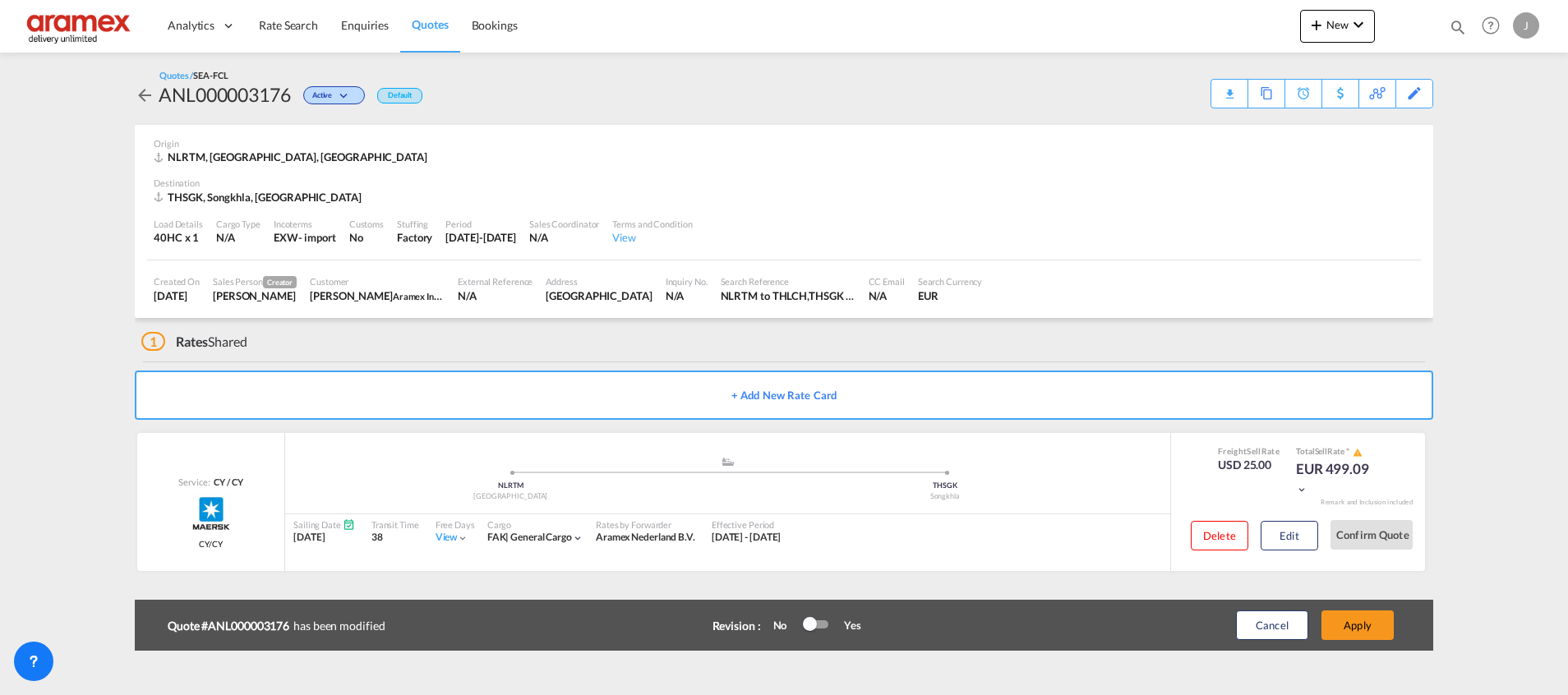
click at [1360, 626] on button "Apply" at bounding box center [1357, 625] width 73 height 29
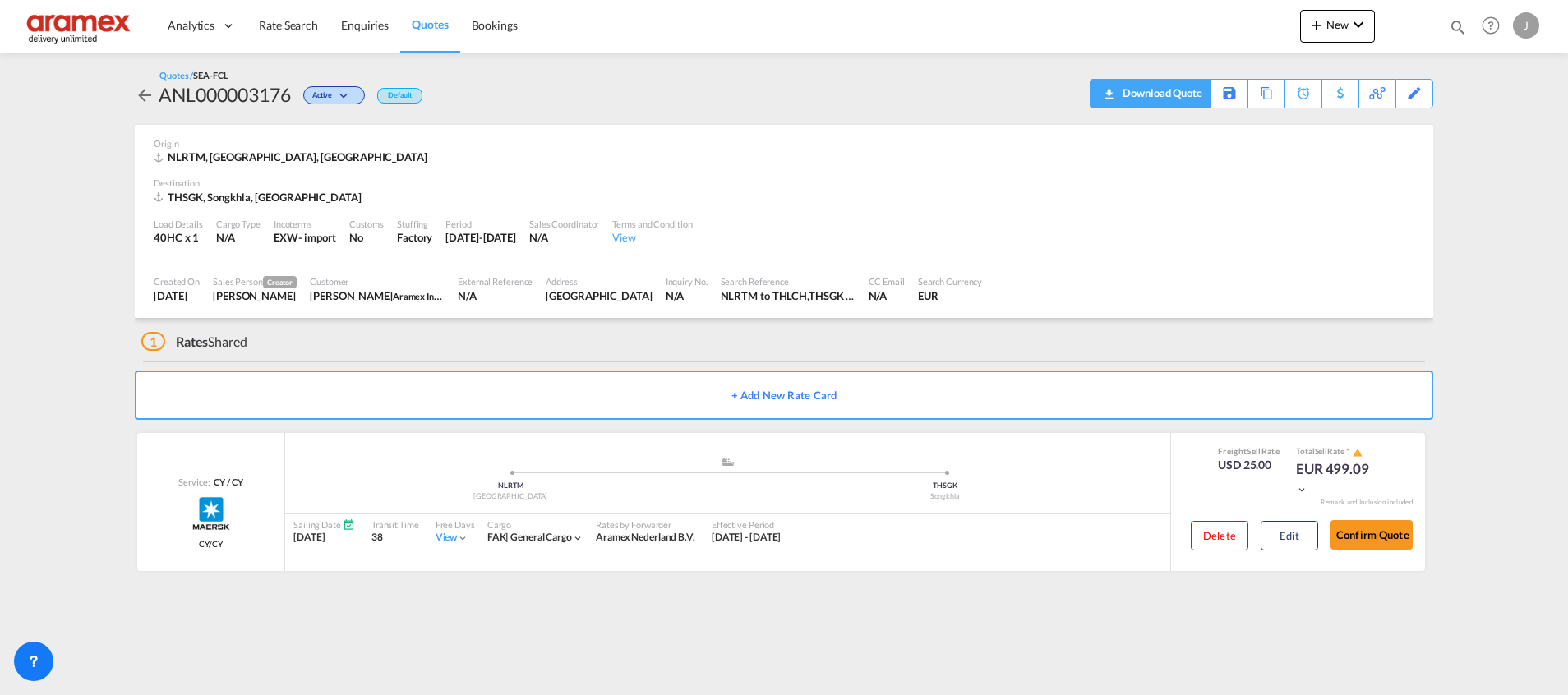
click at [1110, 94] on md-icon "icon-download" at bounding box center [1109, 88] width 20 height 13
click at [1180, 87] on div "Download Quote" at bounding box center [1160, 92] width 84 height 26
click at [221, 202] on div "THSGK, Songkhla, [GEOGRAPHIC_DATA]" at bounding box center [260, 197] width 212 height 15
copy div "Songkhla"
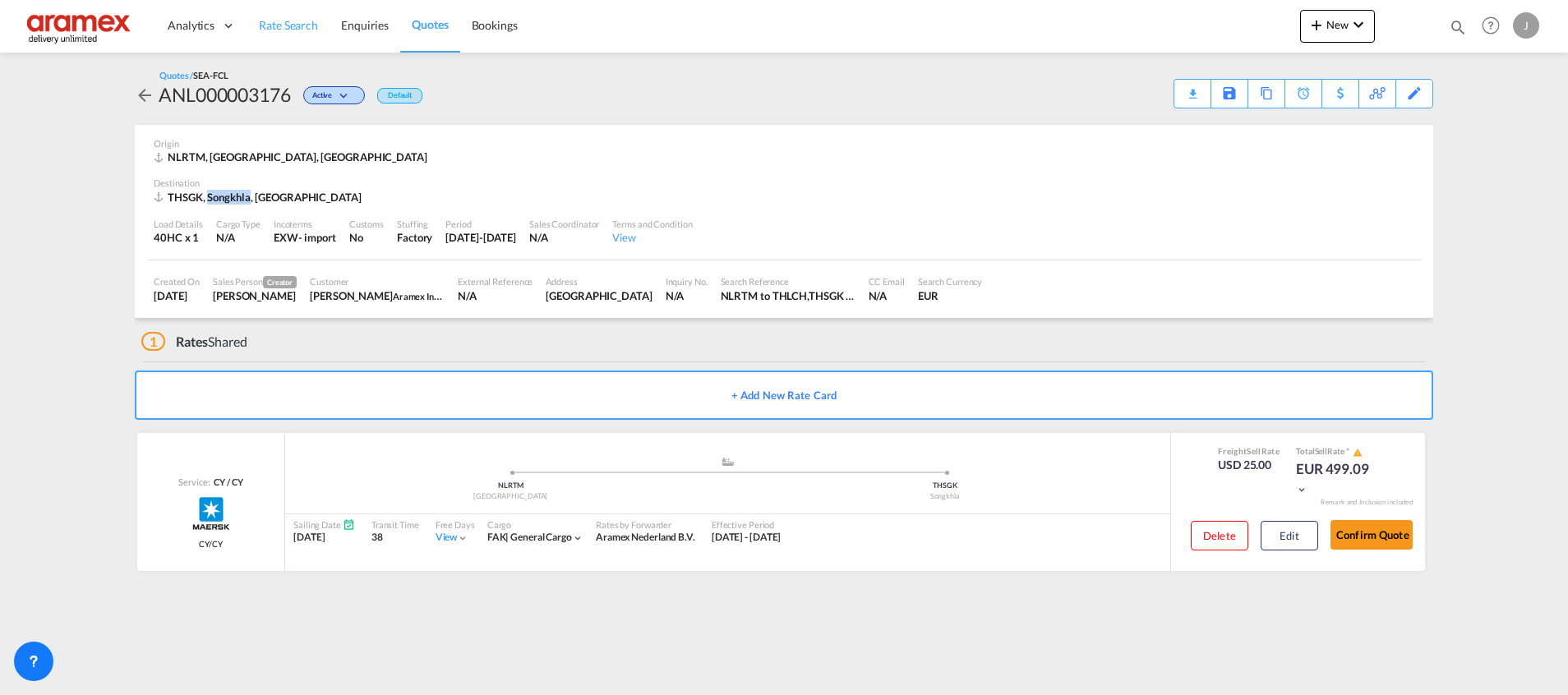
click at [273, 18] on span "Rate Search" at bounding box center [288, 26] width 59 height 17
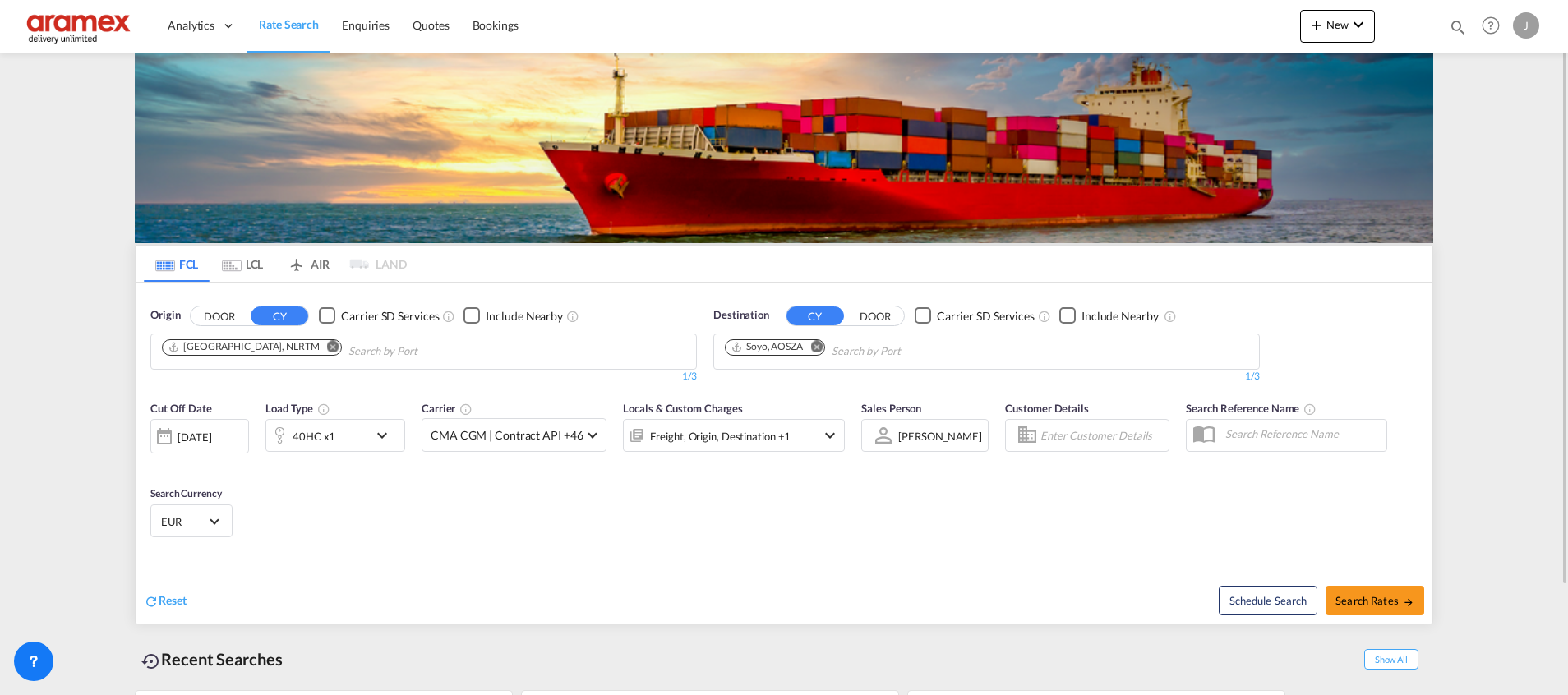
click at [822, 344] on md-icon "Remove" at bounding box center [816, 346] width 13 height 13
paste input "Songkhla"
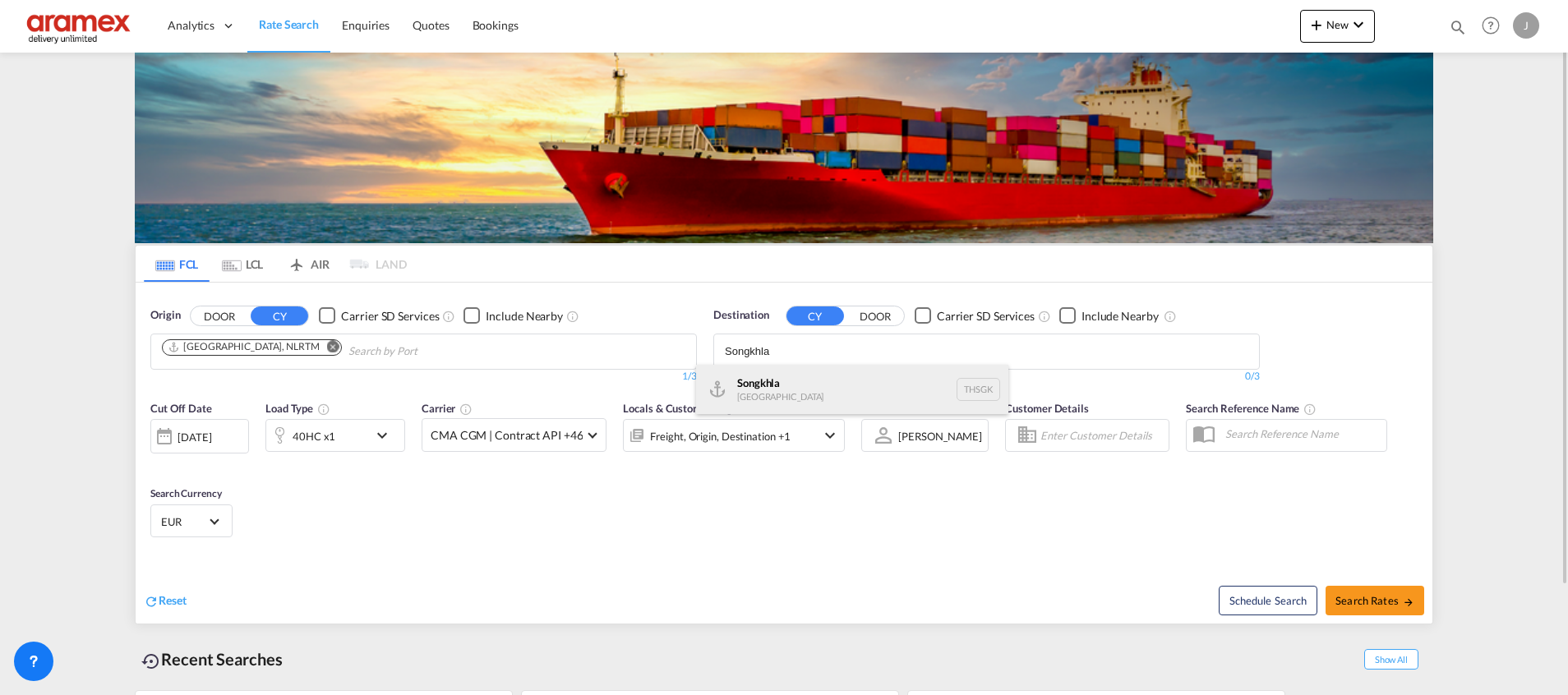
type input "Songkhla"
click at [778, 386] on div "[GEOGRAPHIC_DATA] [GEOGRAPHIC_DATA] THSGK" at bounding box center [852, 389] width 312 height 49
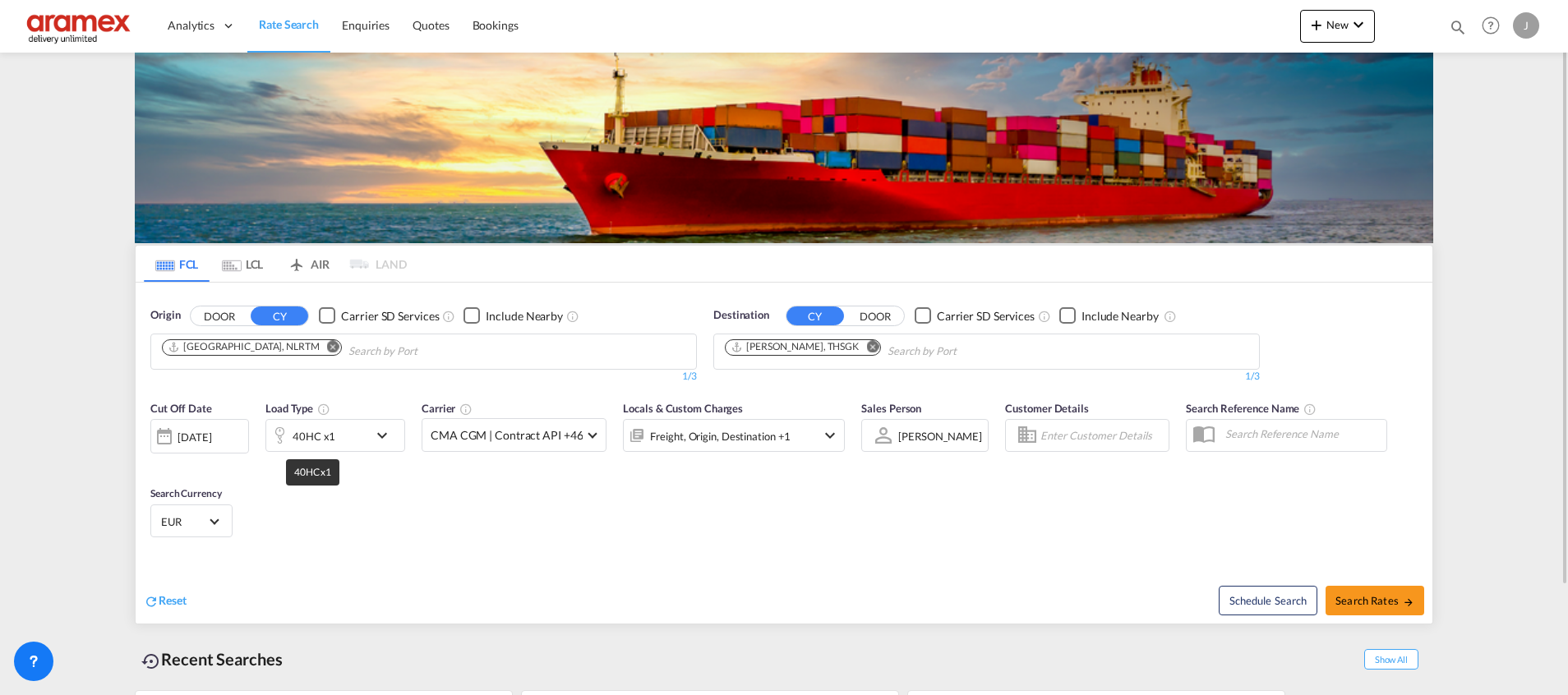
click at [332, 436] on div "40HC x1" at bounding box center [313, 437] width 43 height 23
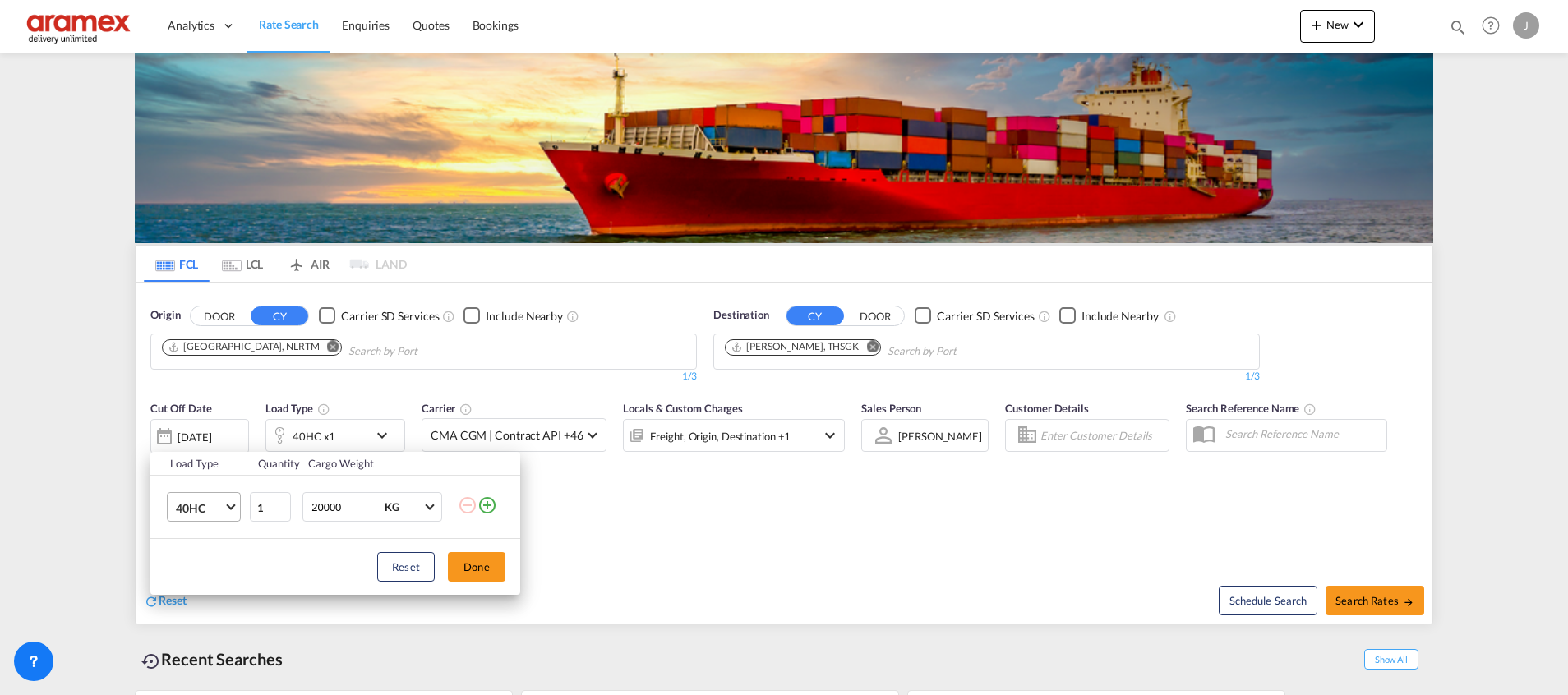
click at [186, 502] on span "40HC" at bounding box center [199, 509] width 48 height 17
click at [203, 418] on md-option "20GP" at bounding box center [219, 429] width 112 height 39
click at [488, 565] on button "Done" at bounding box center [476, 566] width 58 height 29
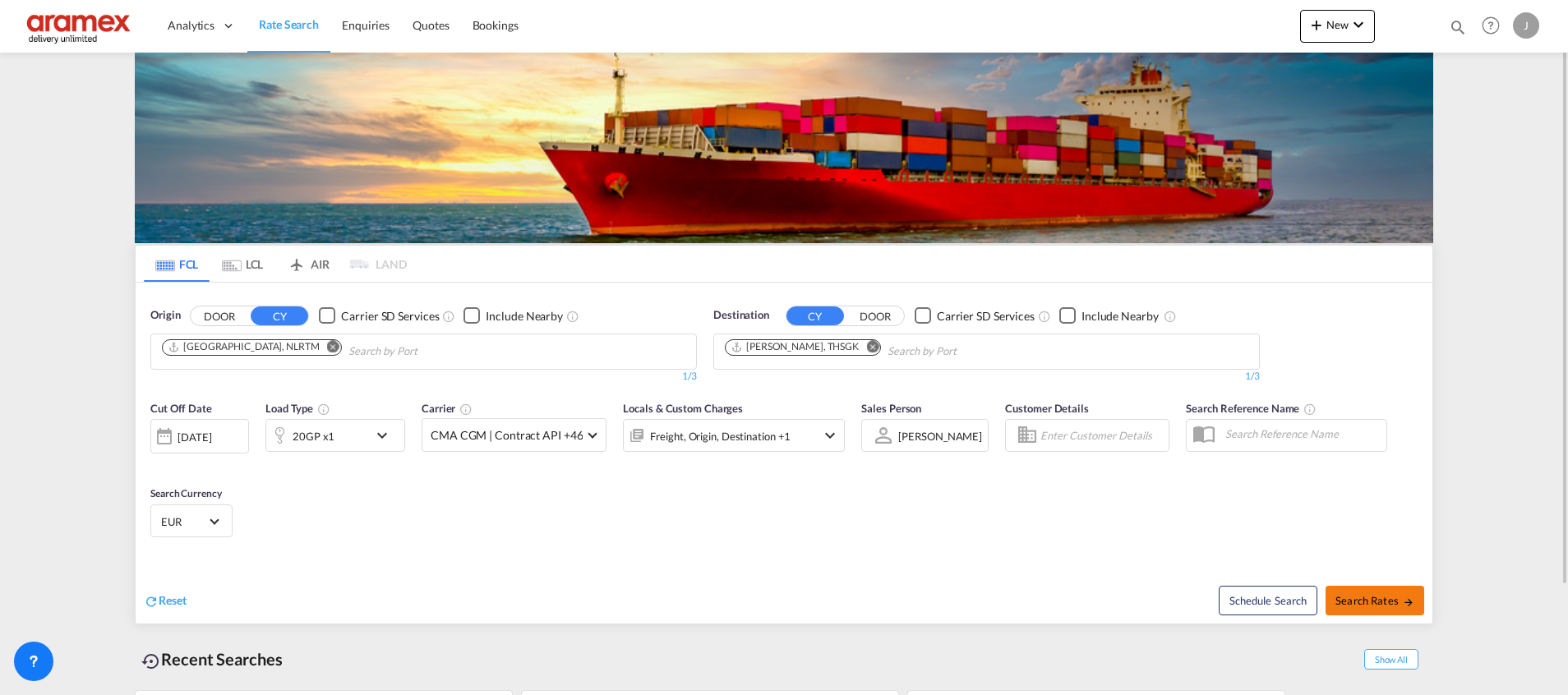
click at [1367, 591] on button "Search Rates" at bounding box center [1375, 600] width 99 height 29
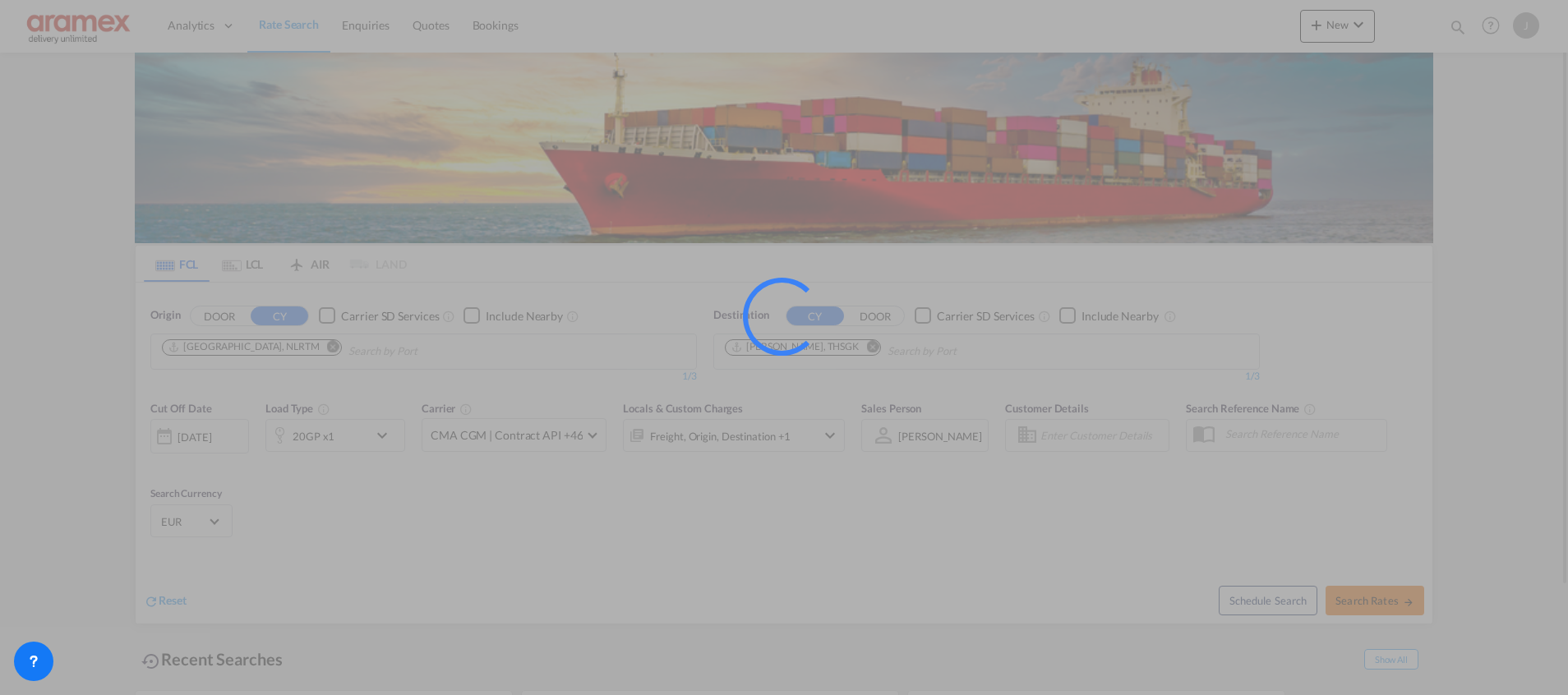
type input "NLRTM to THSGK / [DATE]"
